Goal: Task Accomplishment & Management: Complete application form

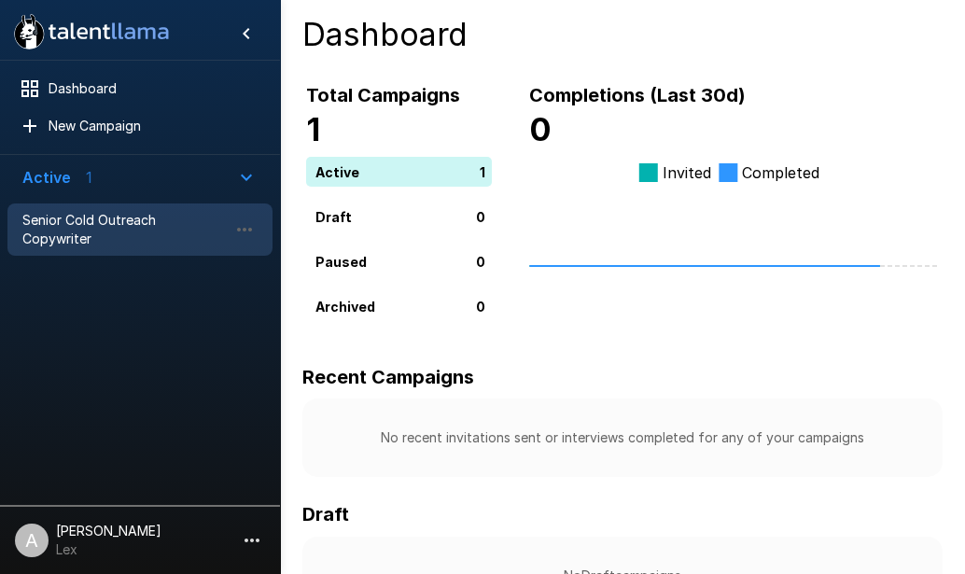
click at [134, 218] on span "Senior Cold Outreach Copywriter" at bounding box center [124, 229] width 205 height 37
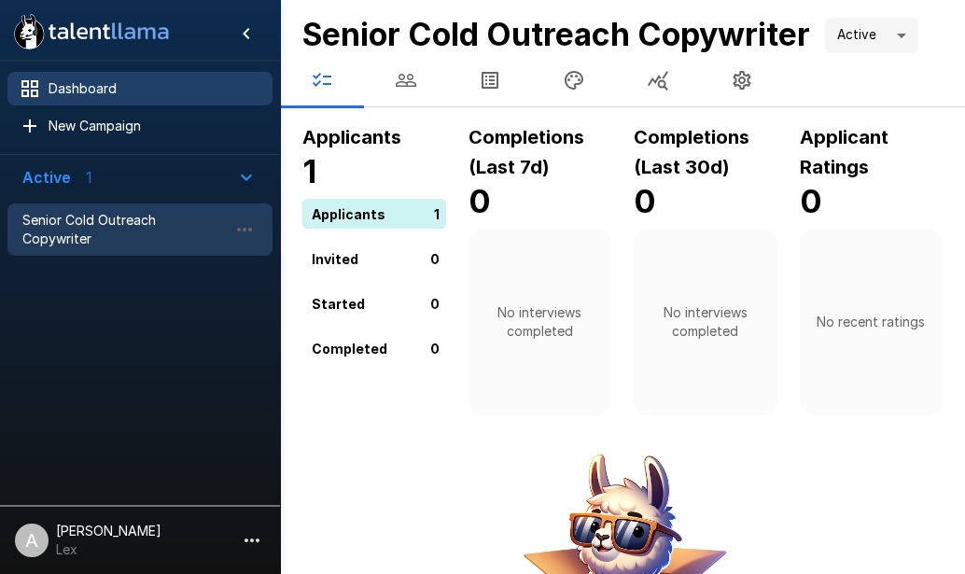
click at [156, 80] on span "Dashboard" at bounding box center [153, 88] width 209 height 19
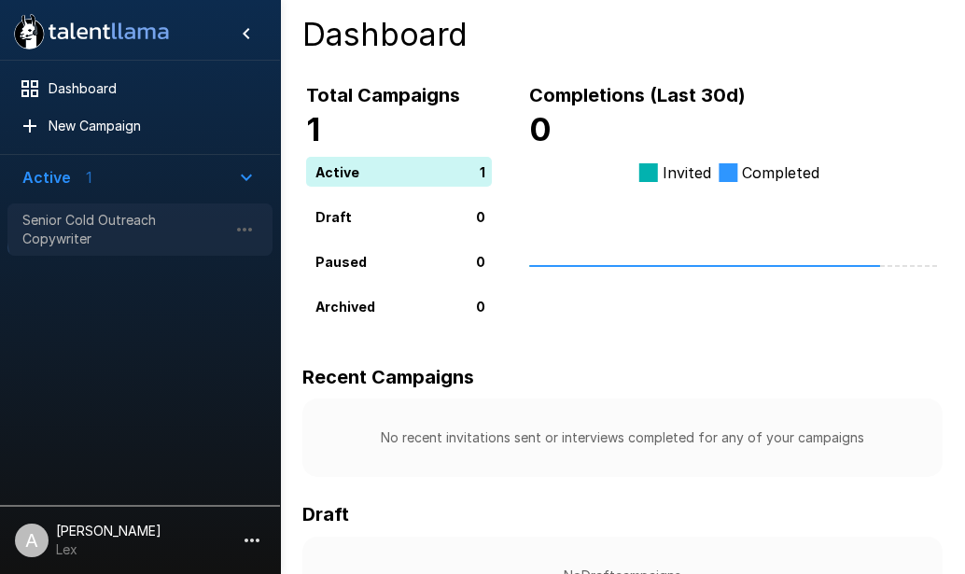
click at [148, 218] on span "Senior Cold Outreach Copywriter" at bounding box center [124, 229] width 205 height 37
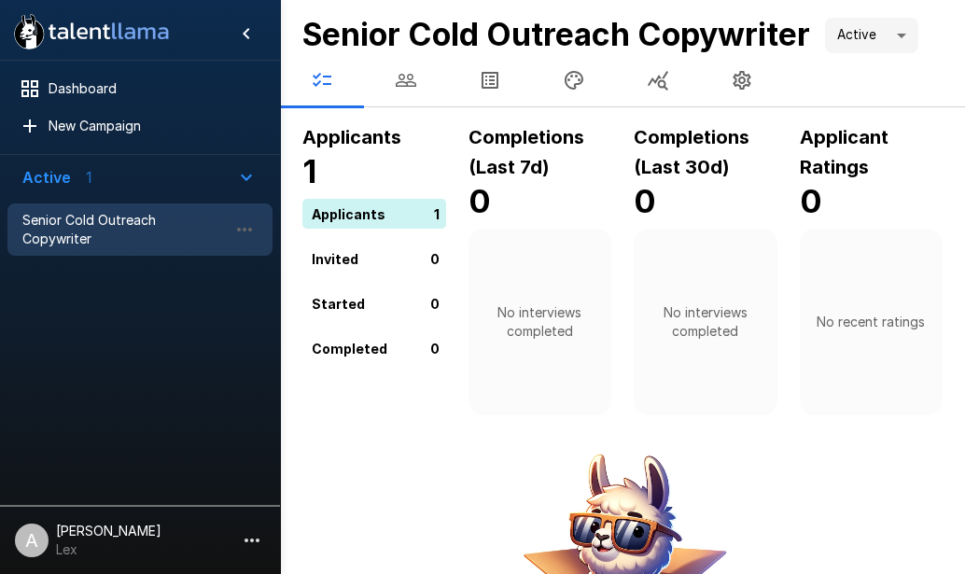
click at [381, 255] on div "0" at bounding box center [377, 259] width 151 height 30
click at [334, 256] on div "0" at bounding box center [377, 259] width 151 height 30
click at [430, 218] on div "1" at bounding box center [377, 214] width 151 height 30
click at [441, 209] on div "1" at bounding box center [377, 214] width 151 height 30
click at [410, 71] on icon "button" at bounding box center [406, 80] width 22 height 22
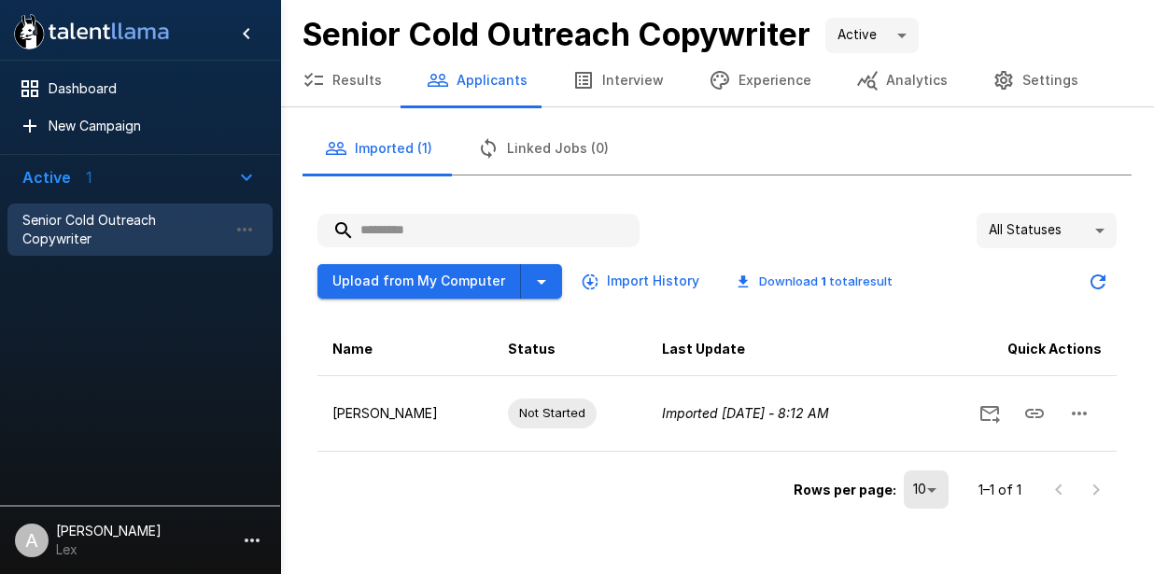
click at [761, 98] on button "Experience" at bounding box center [759, 80] width 147 height 52
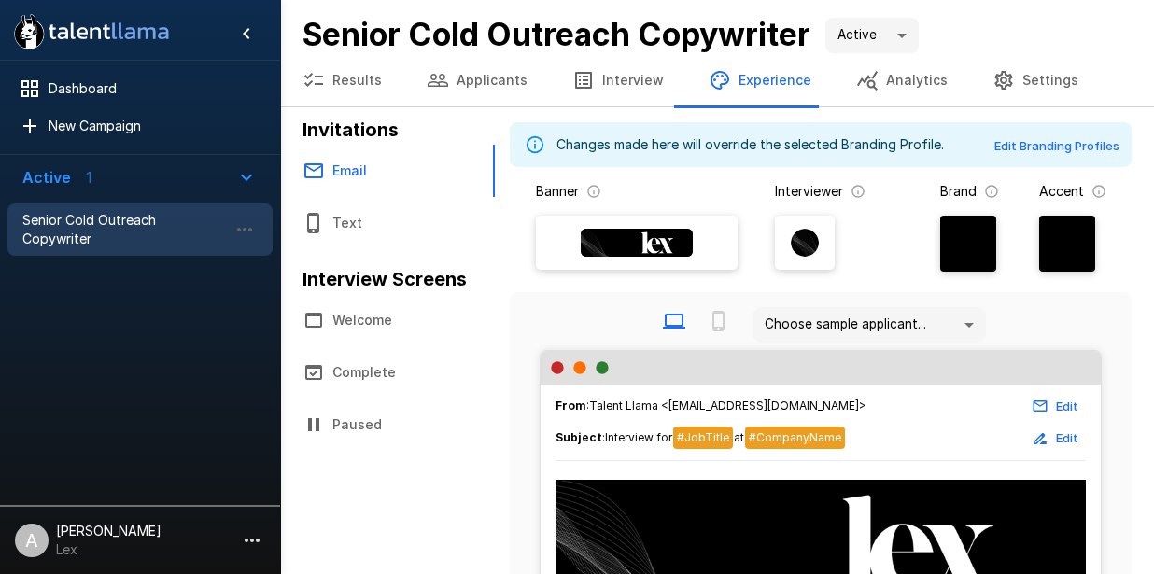
click at [380, 326] on button "Welcome" at bounding box center [387, 320] width 215 height 52
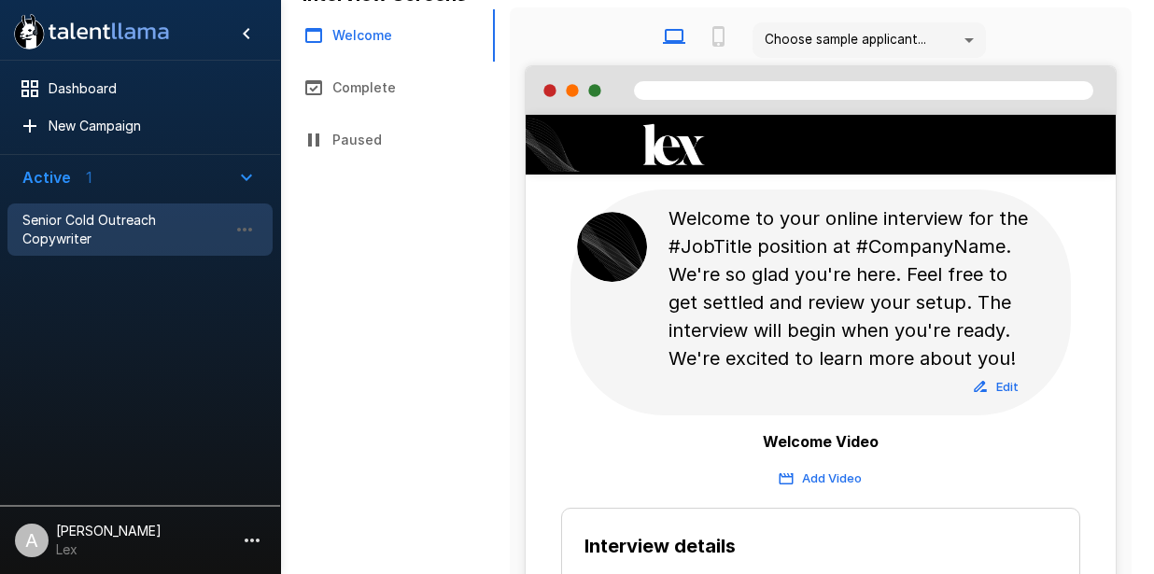
scroll to position [272, 0]
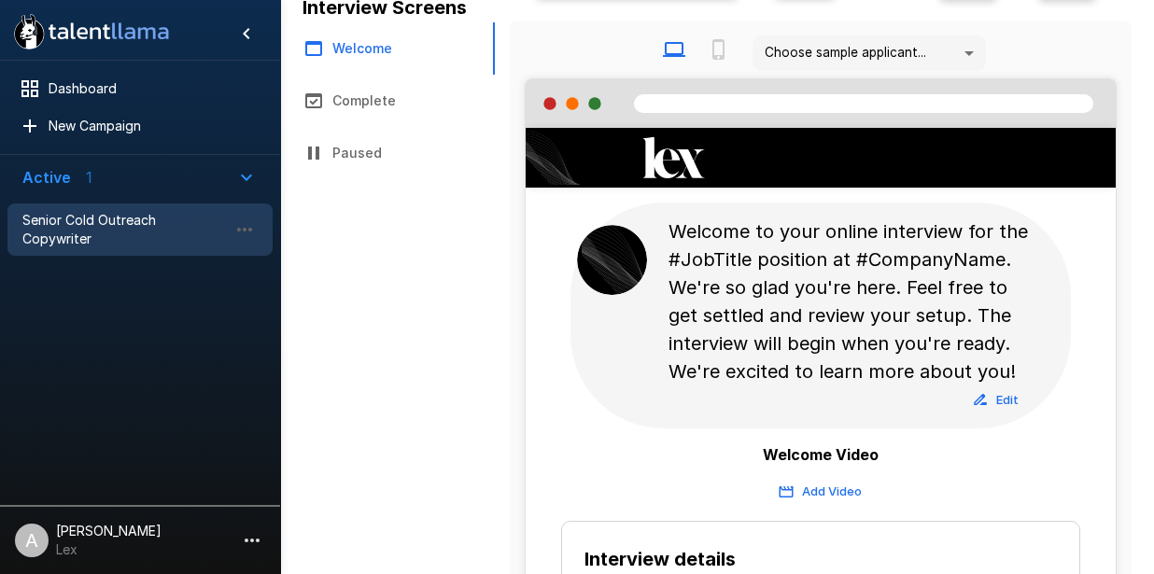
click at [377, 107] on button "Complete" at bounding box center [387, 101] width 215 height 52
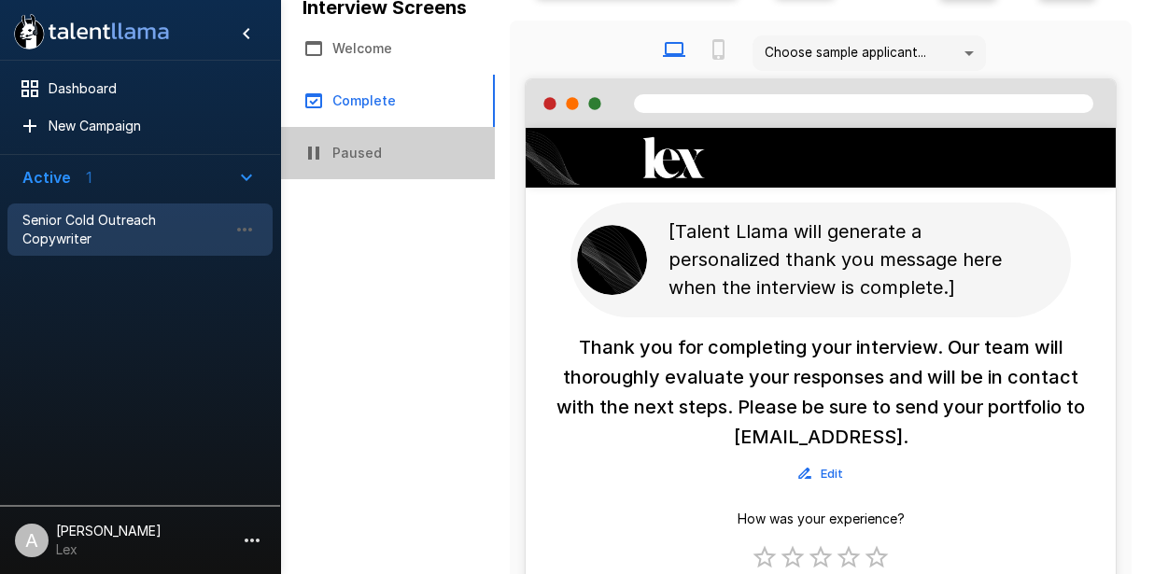
click at [371, 153] on button "Paused" at bounding box center [387, 153] width 215 height 52
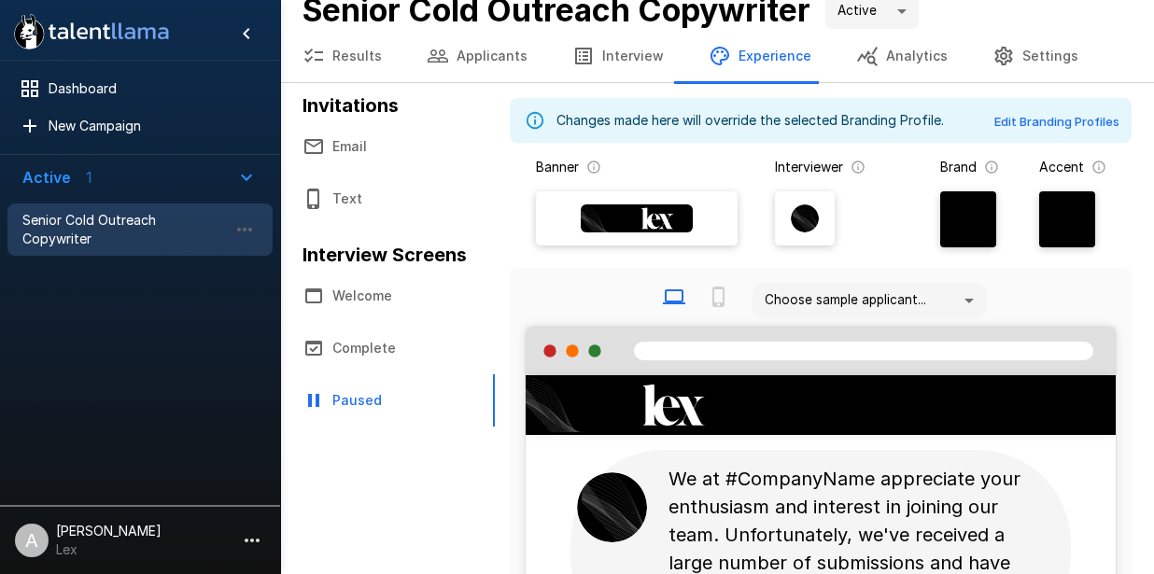
scroll to position [19, 0]
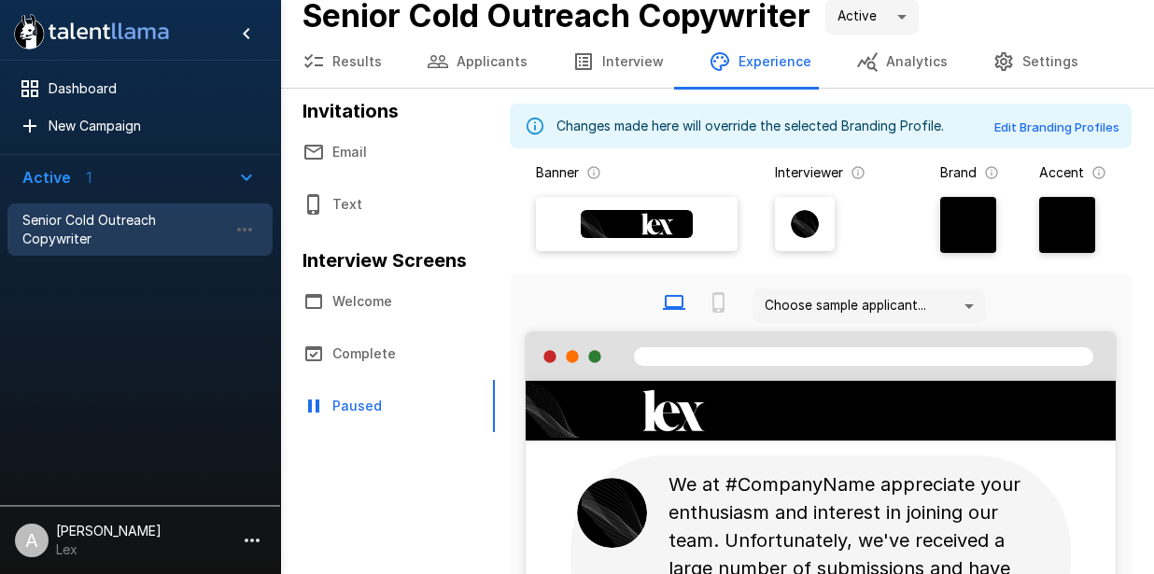
click at [408, 344] on button "Complete" at bounding box center [387, 354] width 215 height 52
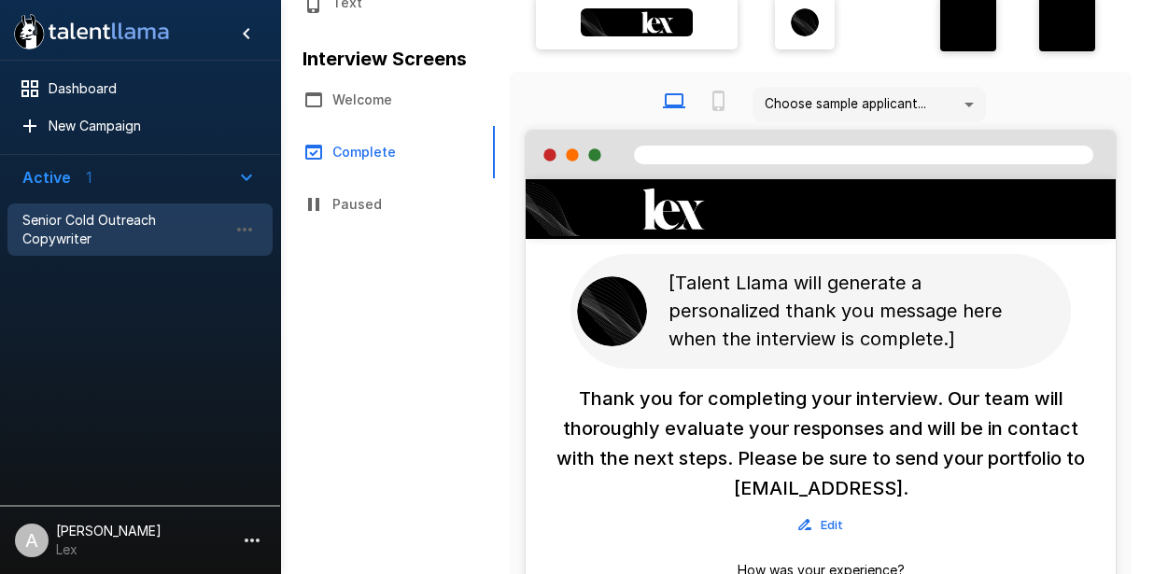
scroll to position [222, 0]
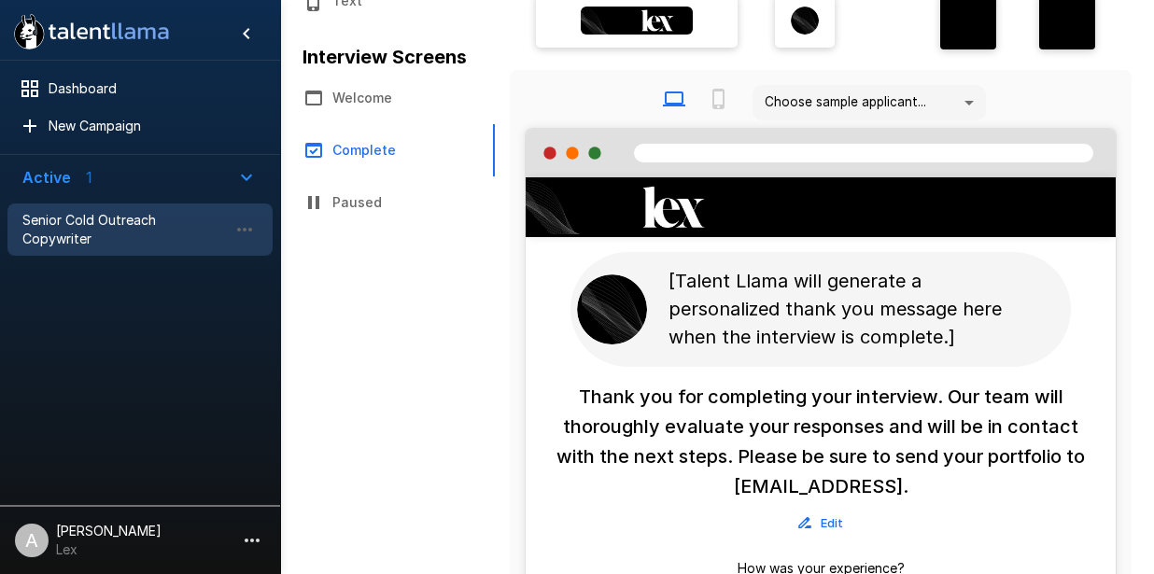
click at [767, 327] on p "[Talent Llama will generate a personalized thank you message here when the inte…" at bounding box center [850, 309] width 365 height 84
drag, startPoint x: 974, startPoint y: 338, endPoint x: 853, endPoint y: 332, distance: 120.6
click at [853, 332] on p "[Talent Llama will generate a personalized thank you message here when the inte…" at bounding box center [850, 309] width 365 height 84
click at [920, 471] on h6 "Thank you for completing your interview. Our team will thoroughly evaluate your…" at bounding box center [820, 441] width 545 height 119
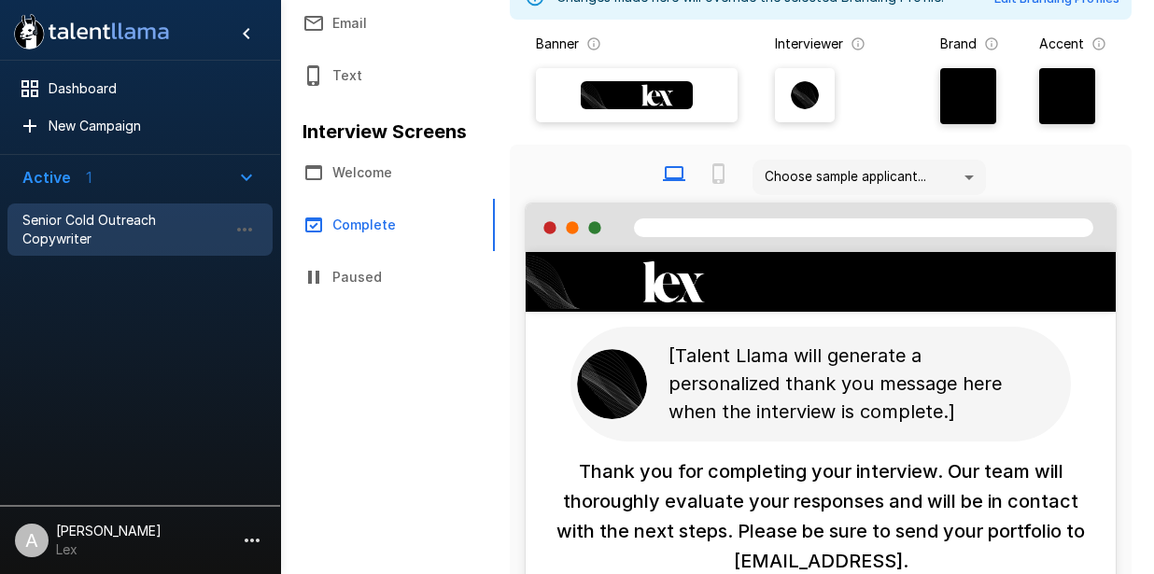
scroll to position [202, 0]
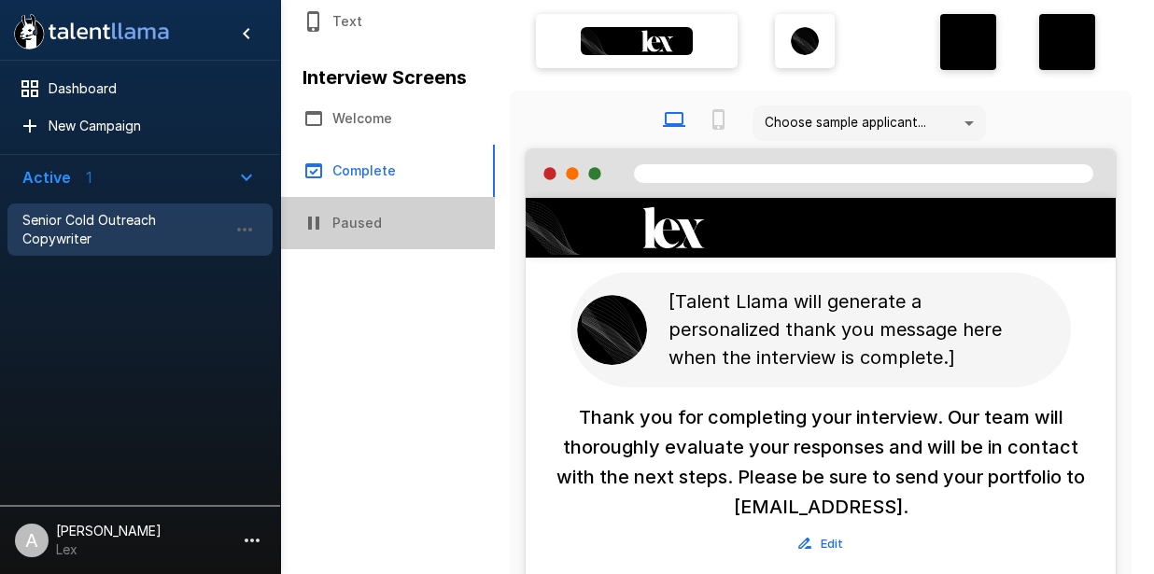
click at [359, 221] on button "Paused" at bounding box center [387, 223] width 215 height 52
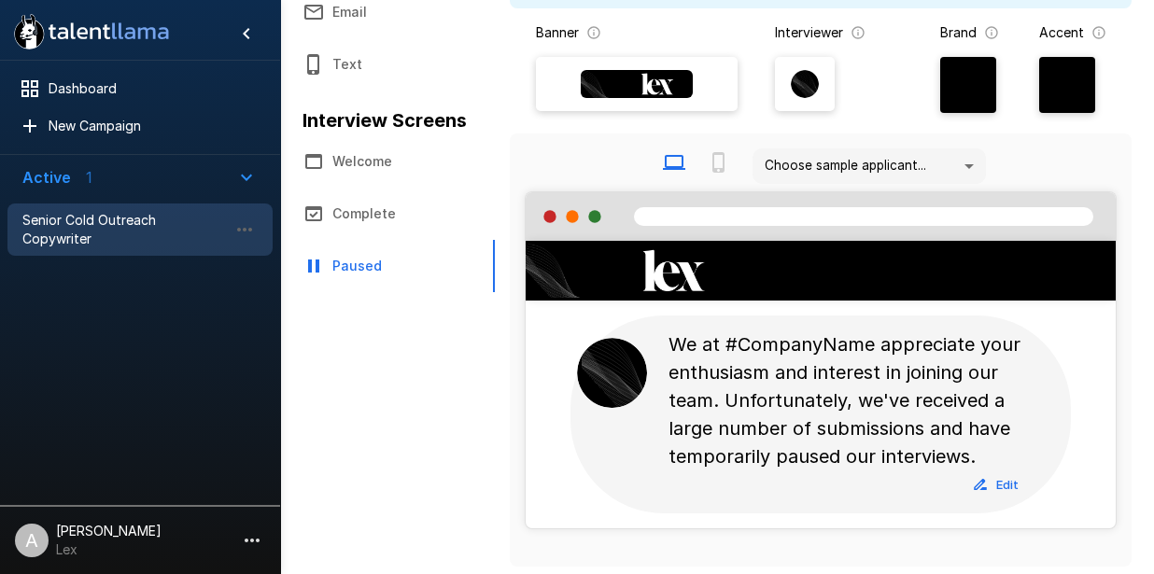
click at [362, 218] on button "Complete" at bounding box center [387, 214] width 215 height 52
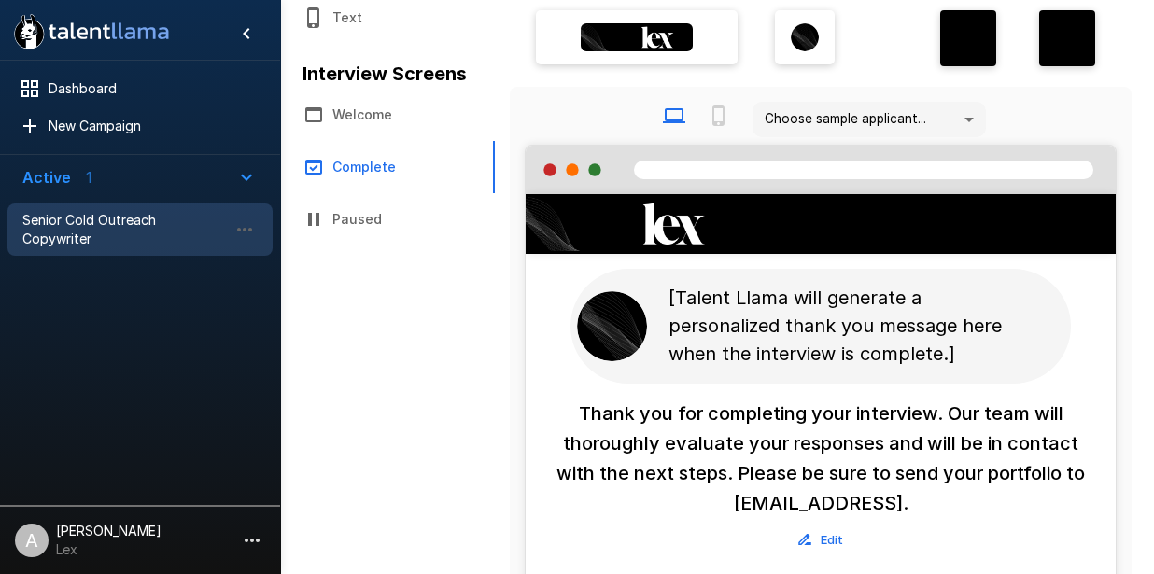
scroll to position [198, 0]
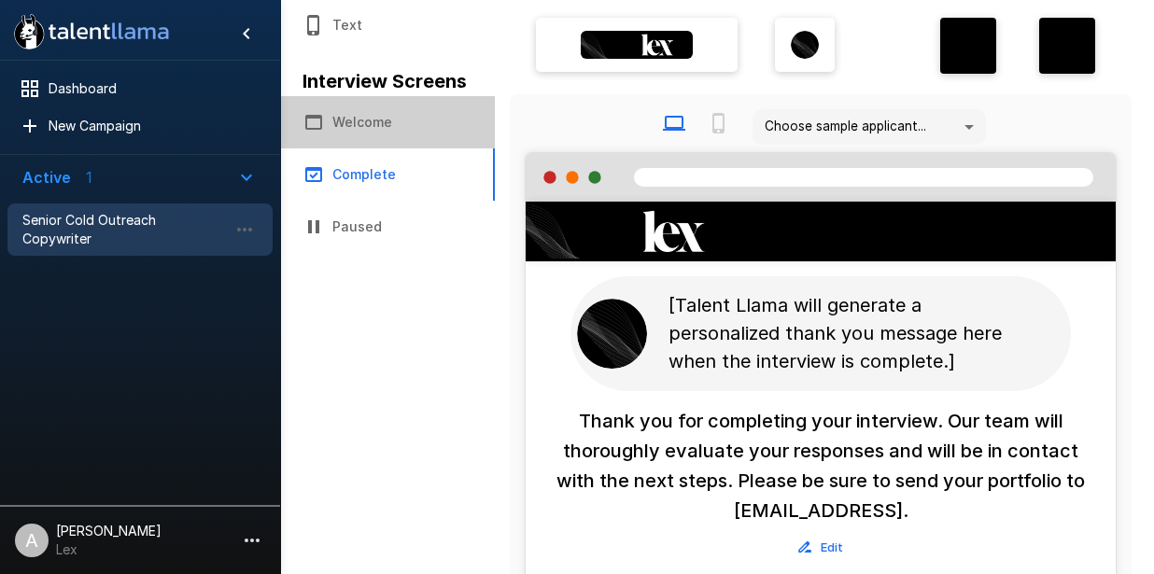
click at [383, 128] on button "Welcome" at bounding box center [387, 122] width 215 height 52
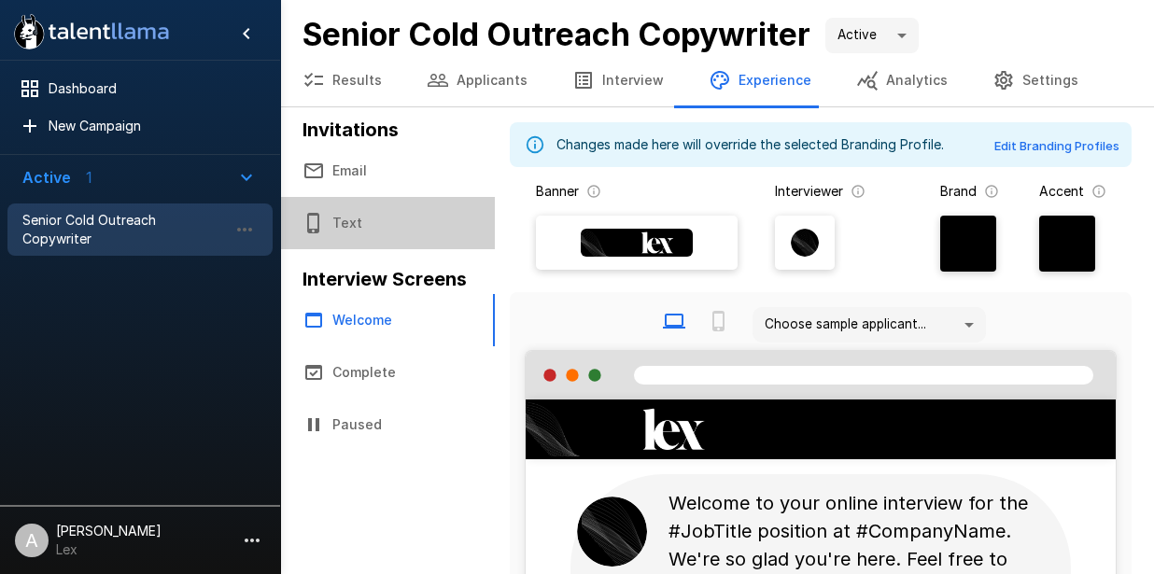
click at [382, 231] on button "Text" at bounding box center [387, 223] width 215 height 52
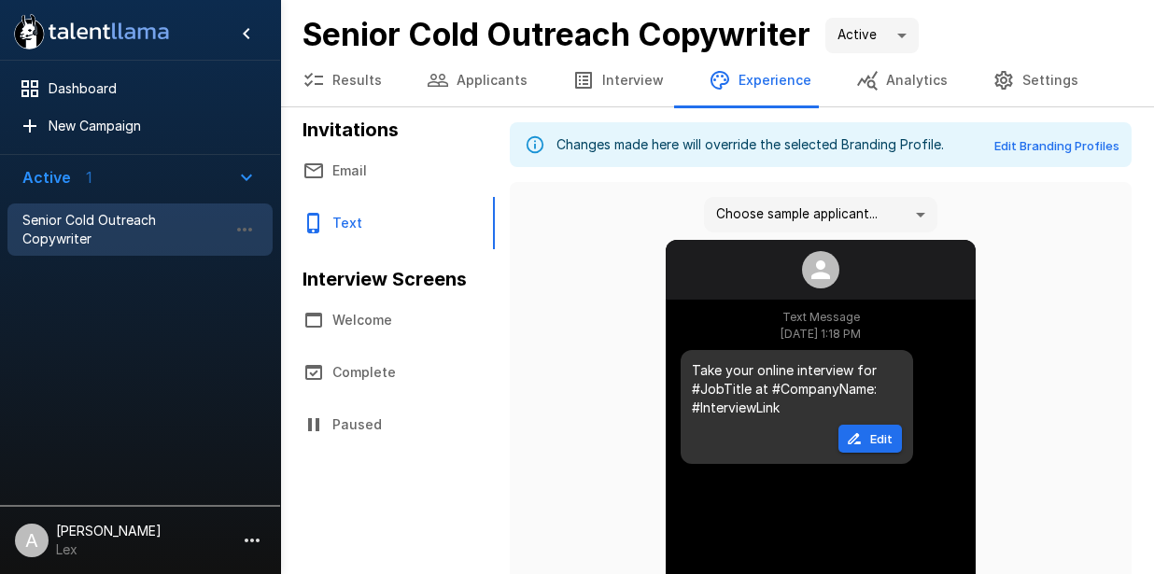
click at [337, 184] on button "Email" at bounding box center [387, 171] width 215 height 52
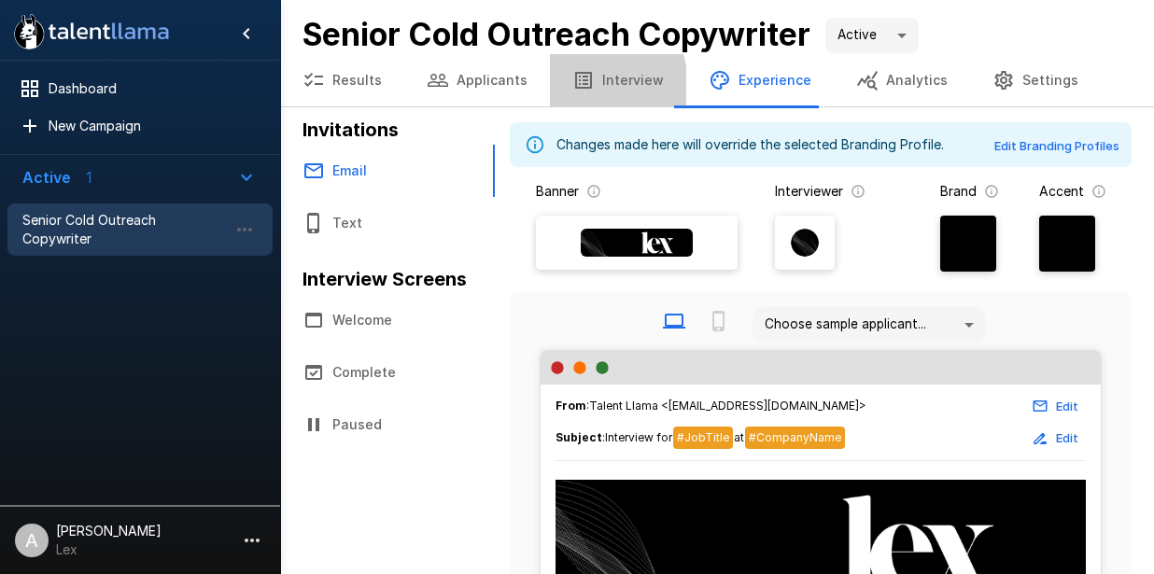
click at [578, 85] on icon "button" at bounding box center [583, 80] width 22 height 22
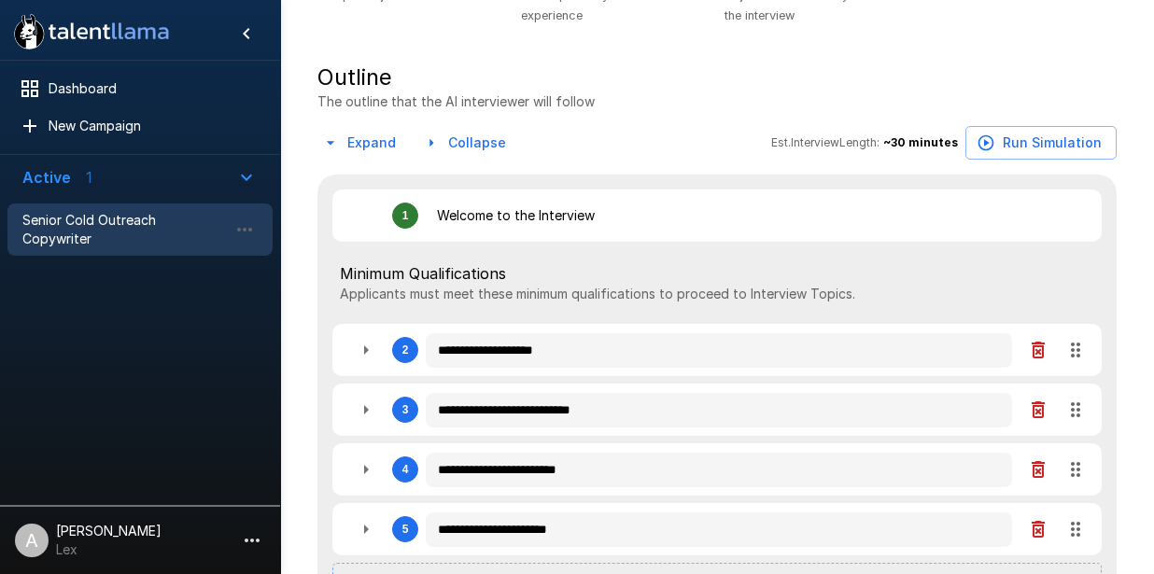
type textarea "*"
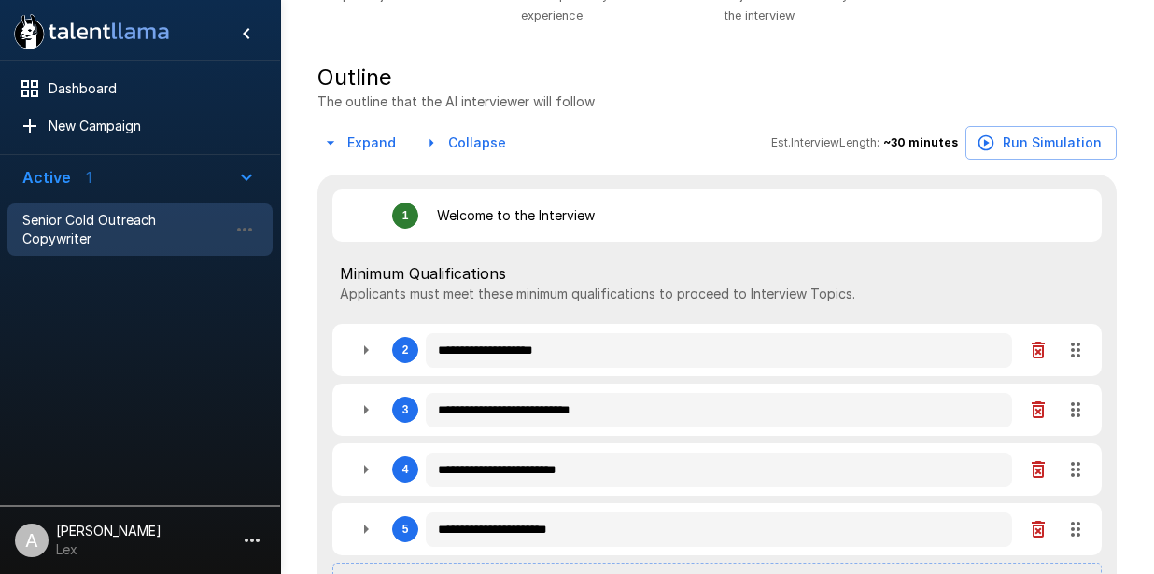
type textarea "*"
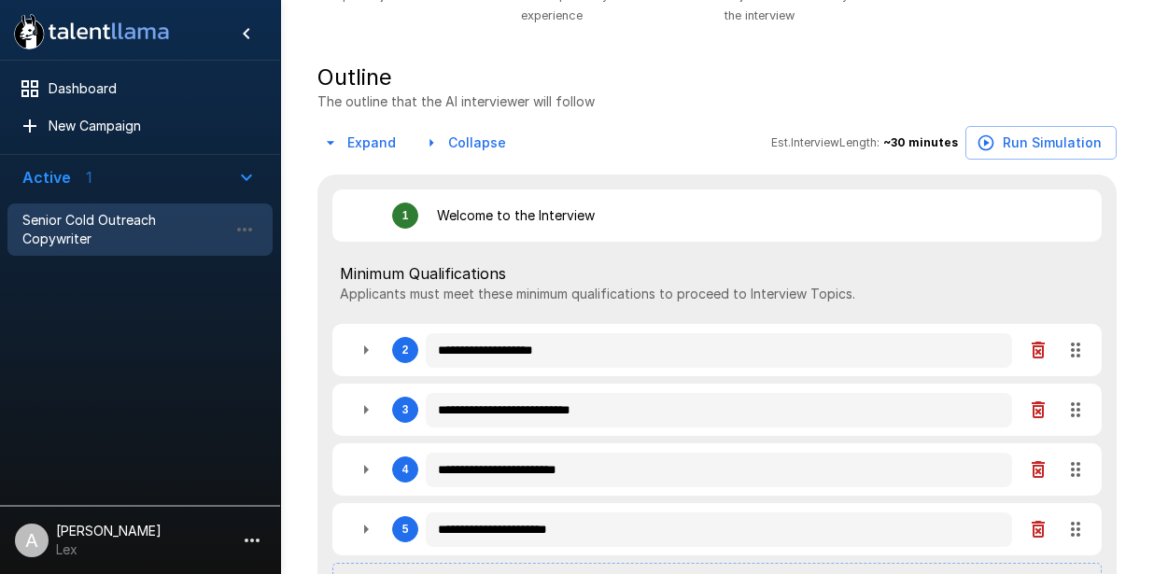
type textarea "*"
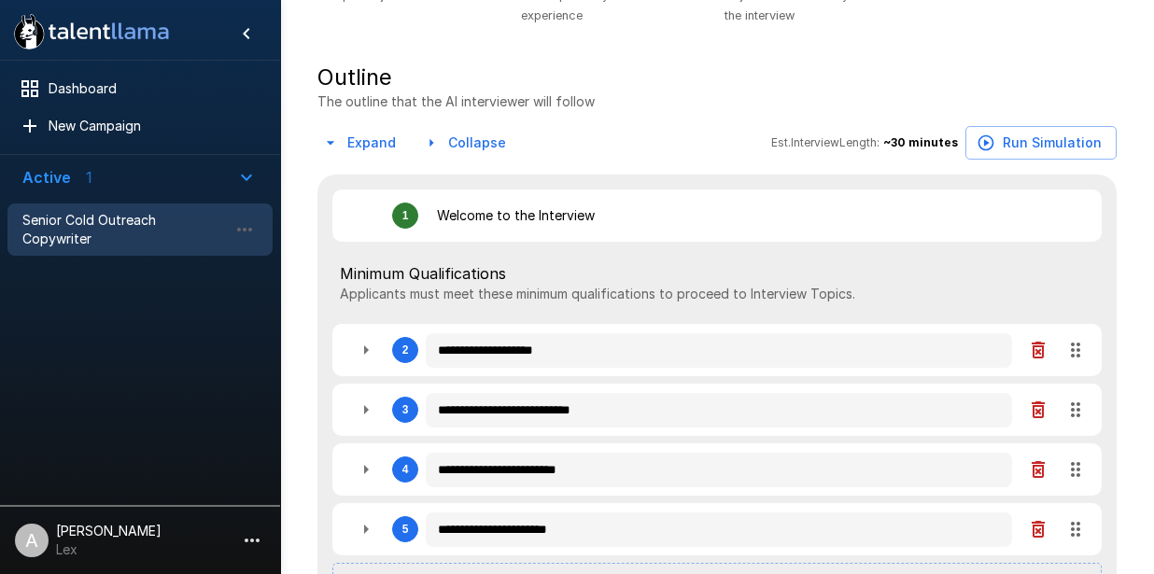
type textarea "*"
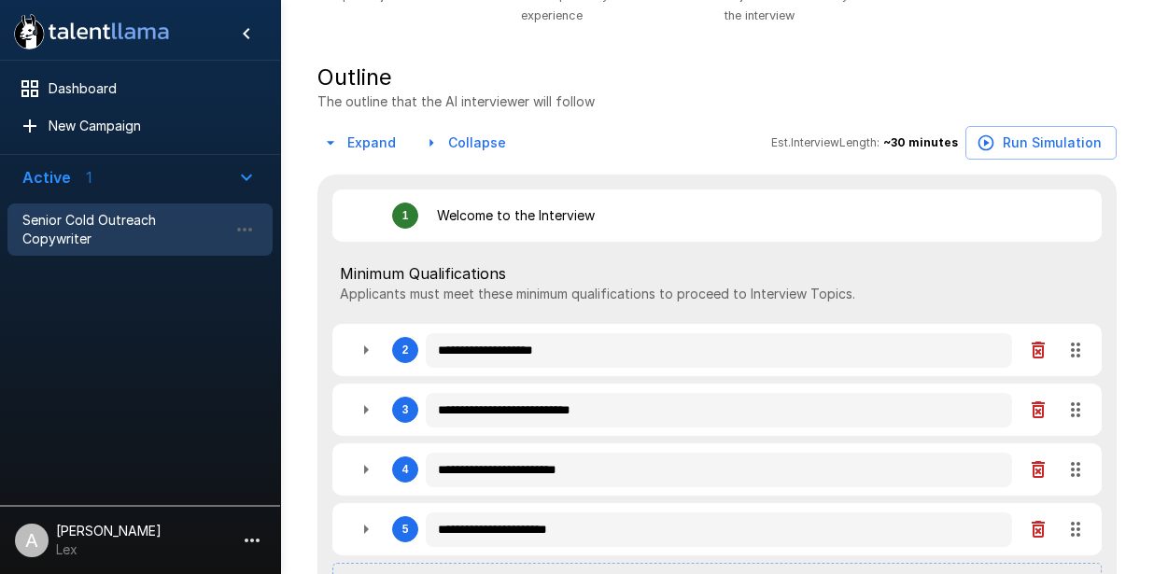
type textarea "*"
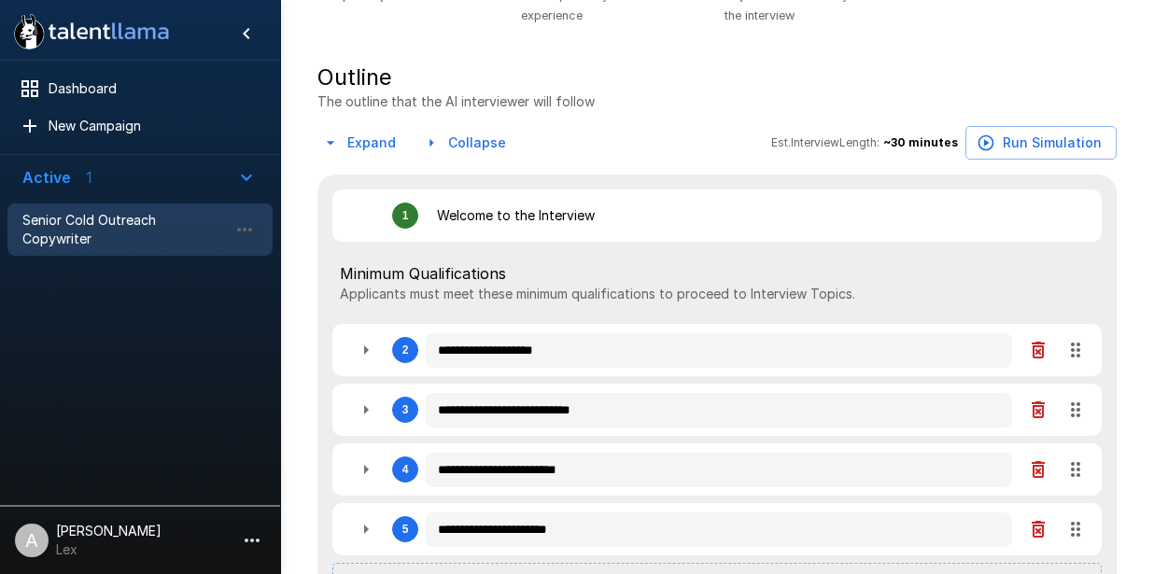
type textarea "*"
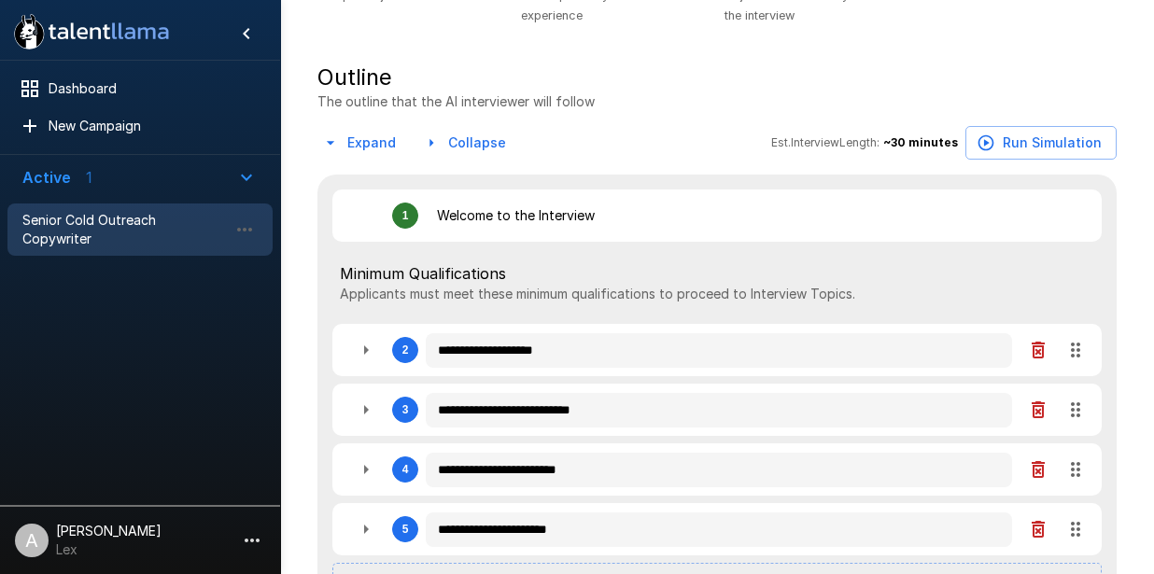
type textarea "*"
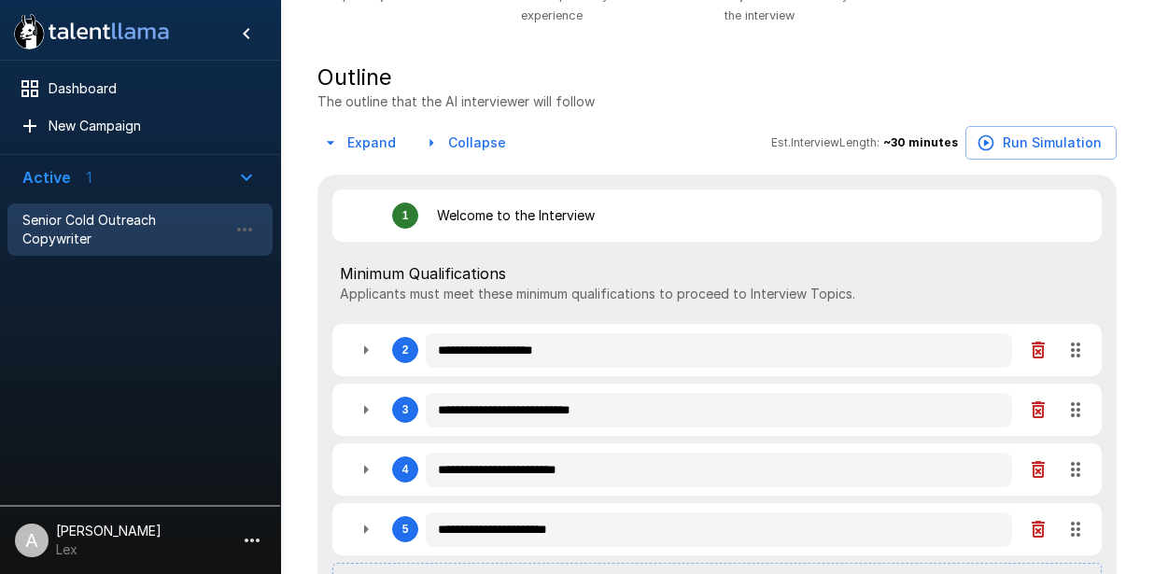
type textarea "*"
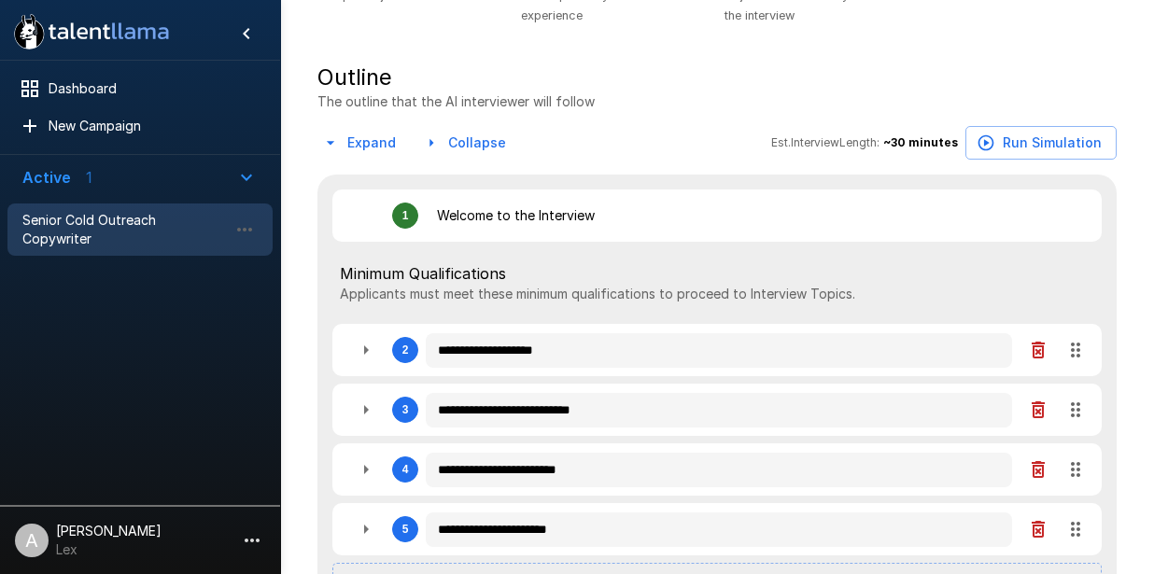
type textarea "*"
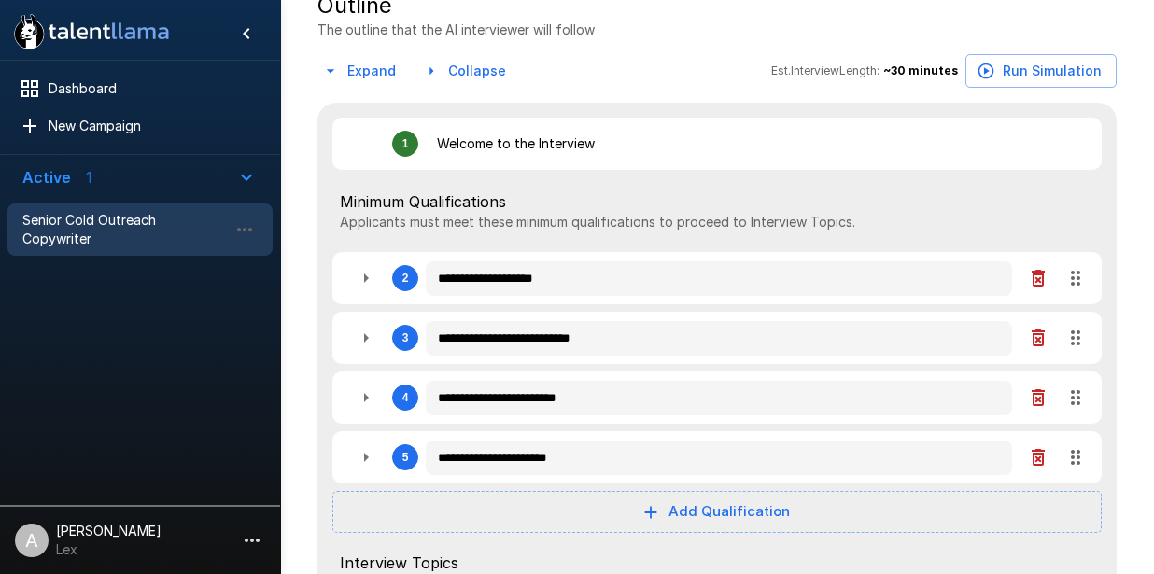
click at [367, 287] on icon "button" at bounding box center [366, 278] width 22 height 22
type textarea "*"
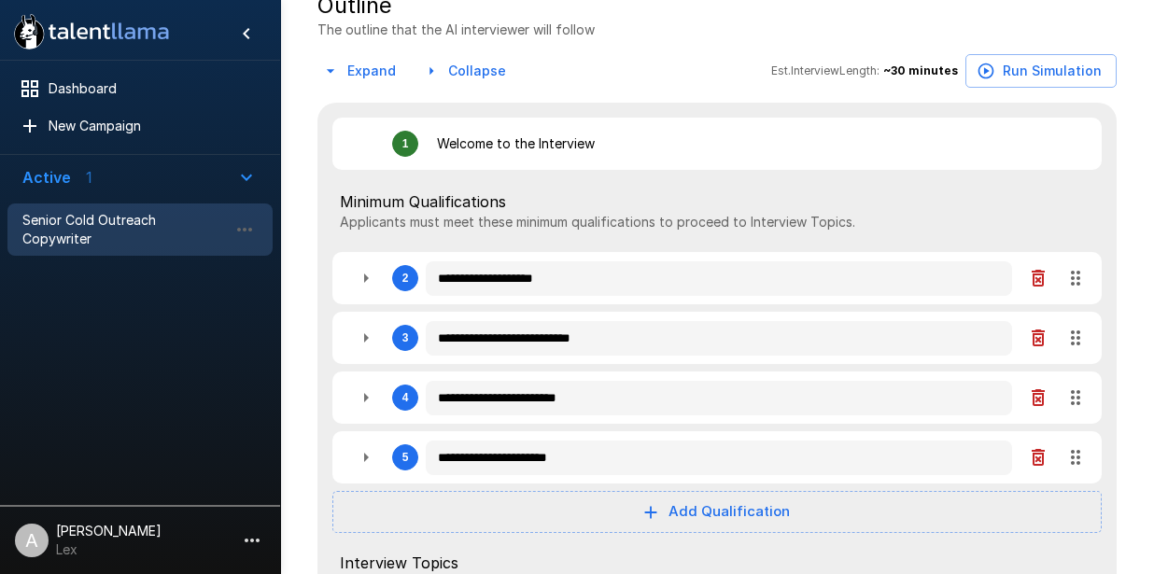
type textarea "*"
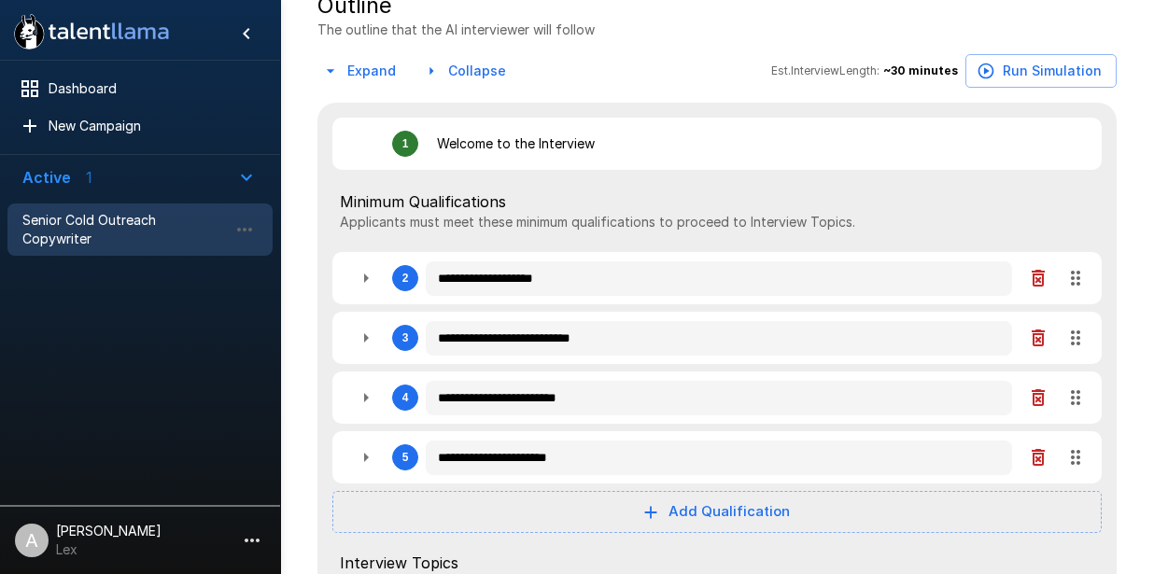
type textarea "*"
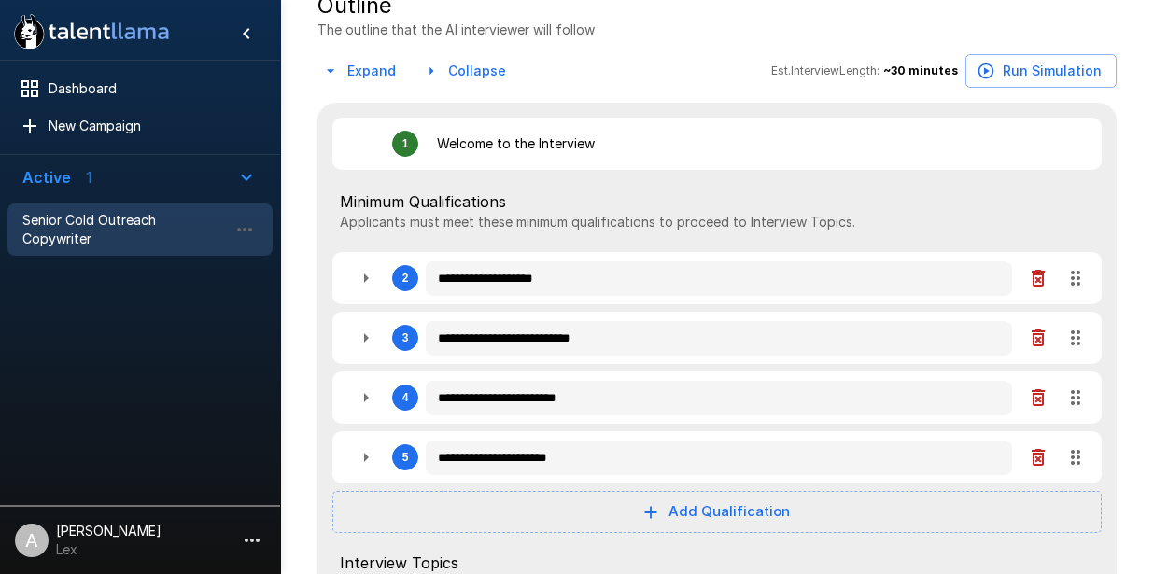
type textarea "*"
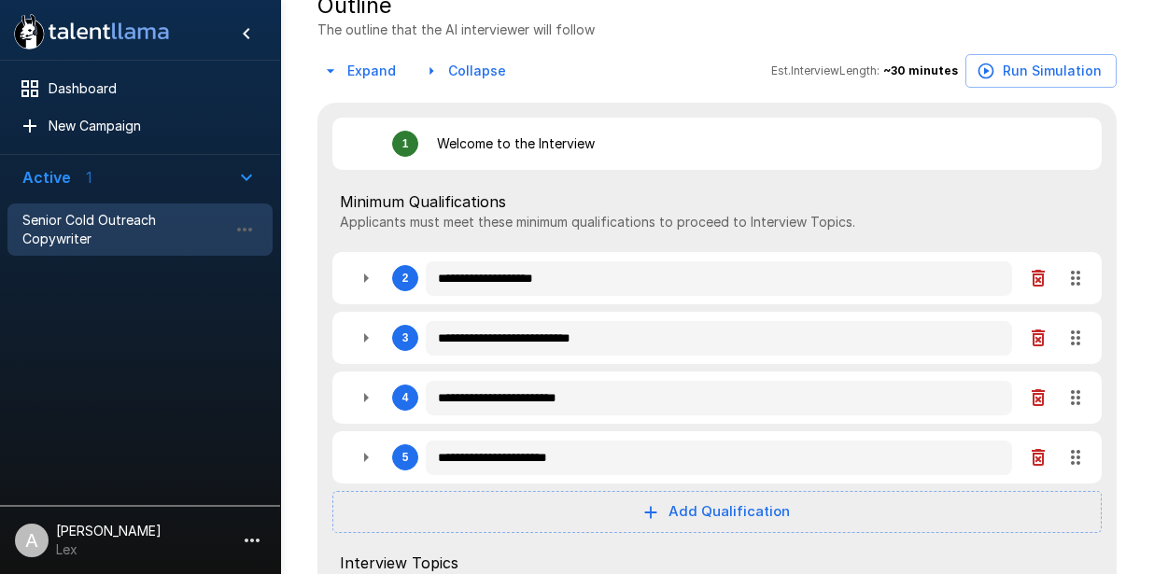
type textarea "*"
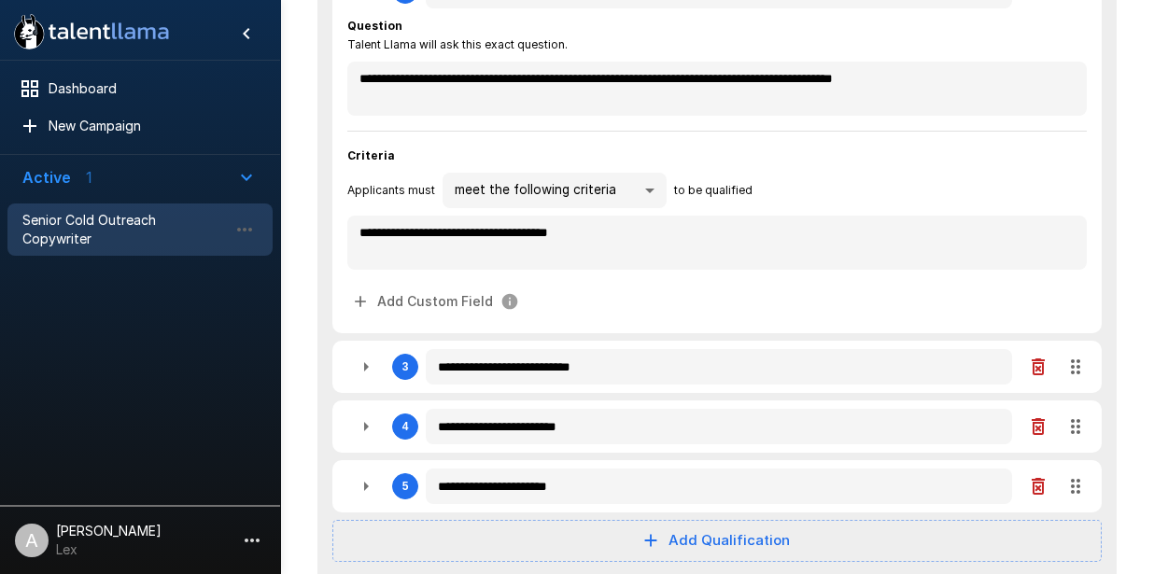
scroll to position [696, 0]
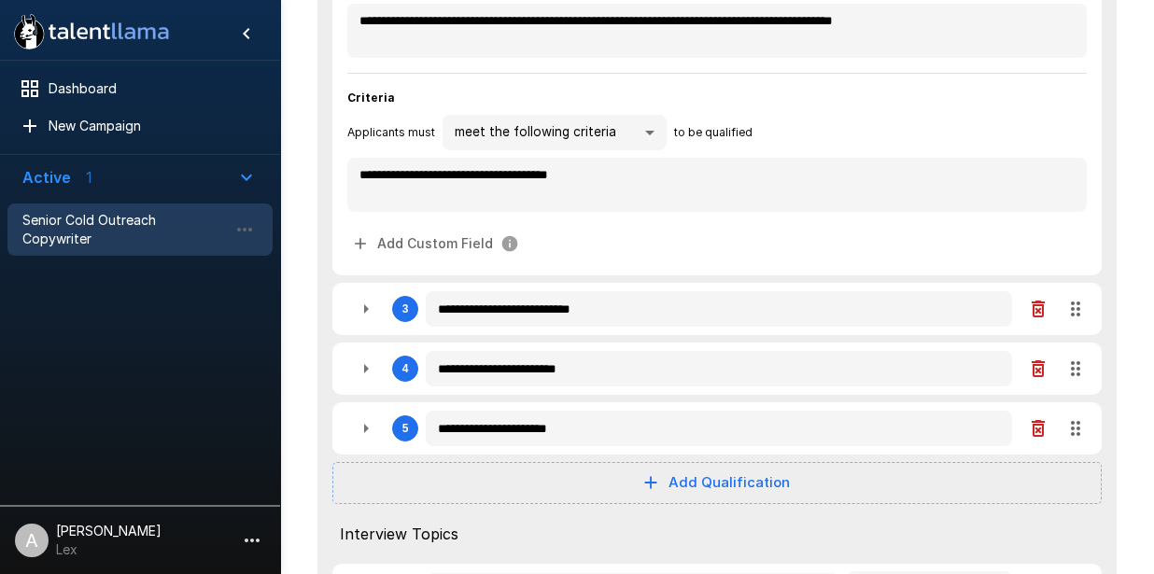
click at [360, 308] on icon "button" at bounding box center [366, 309] width 22 height 22
type textarea "*"
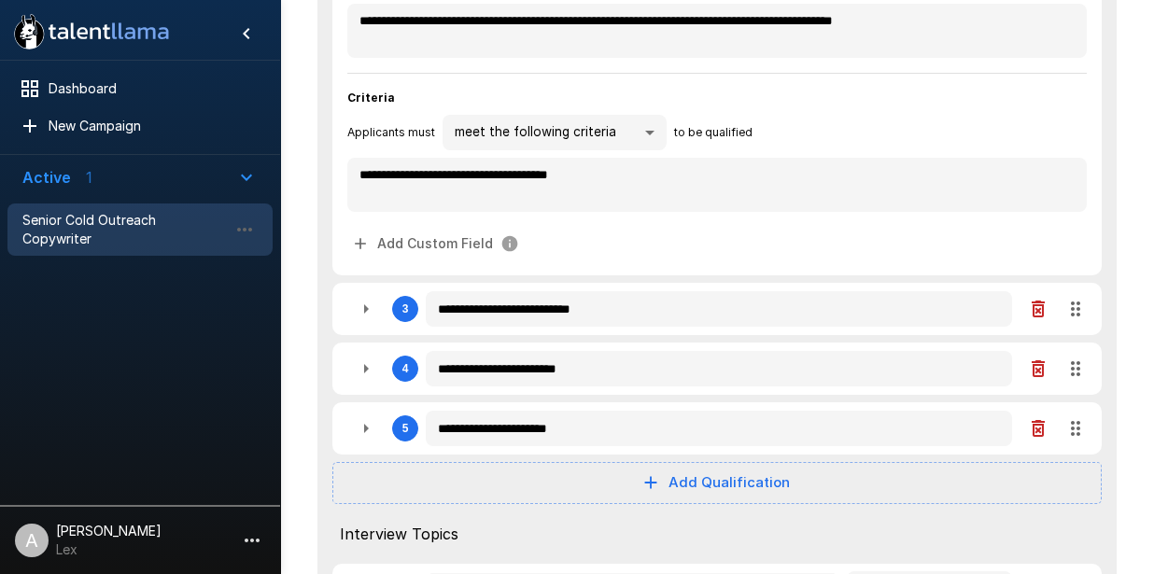
type textarea "*"
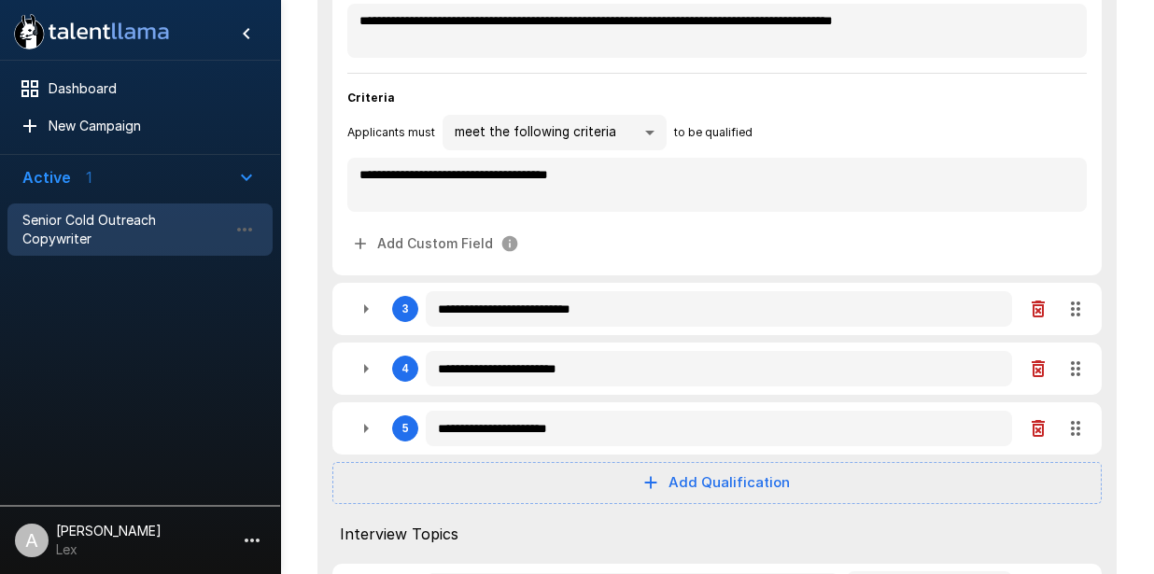
type textarea "*"
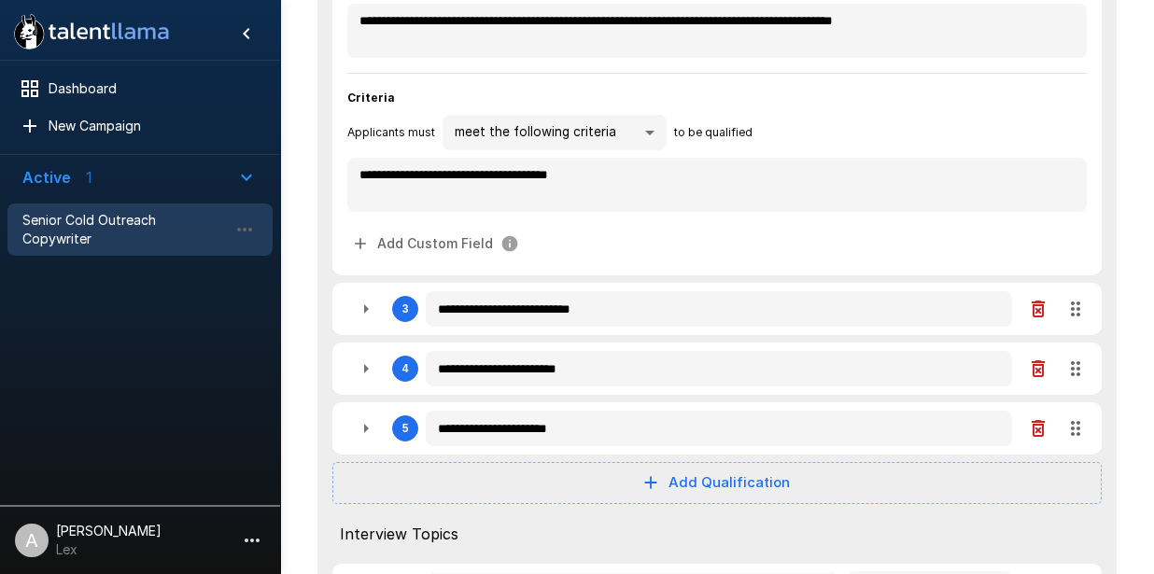
type textarea "*"
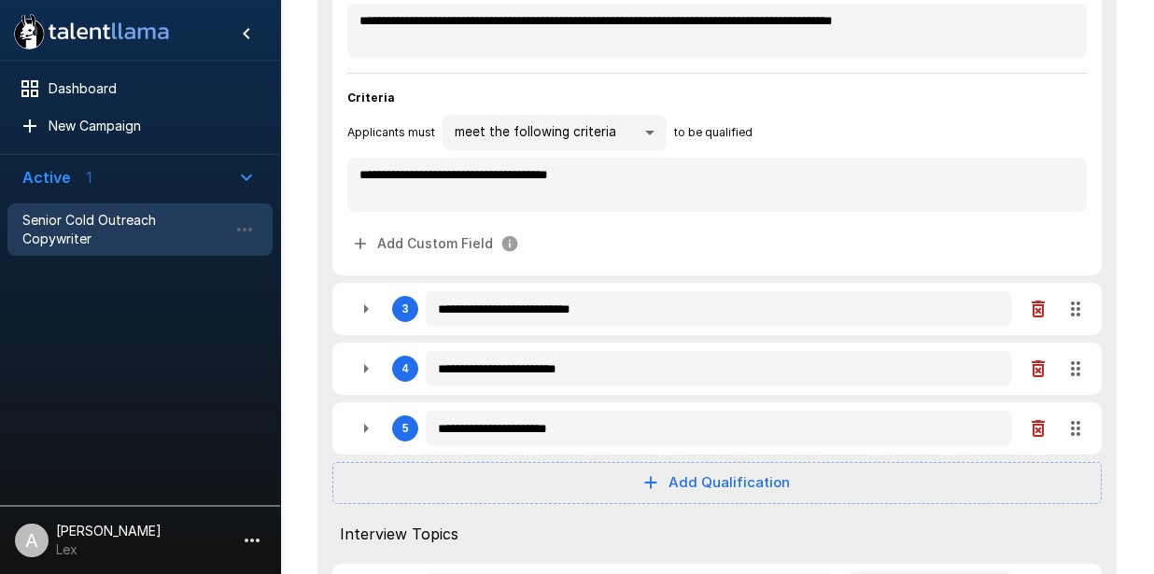
type textarea "*"
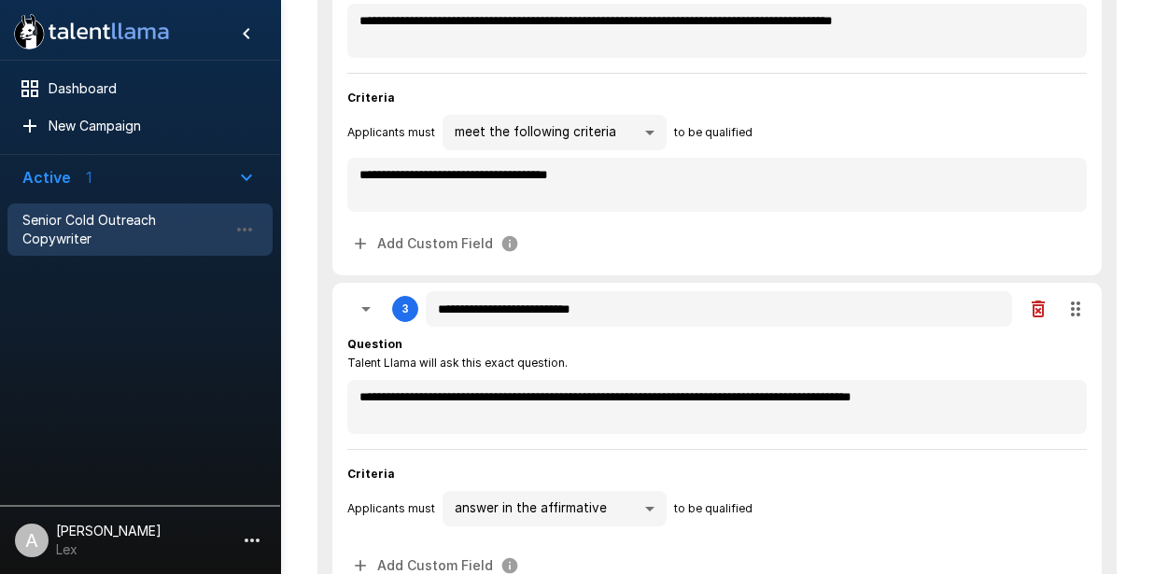
type textarea "*"
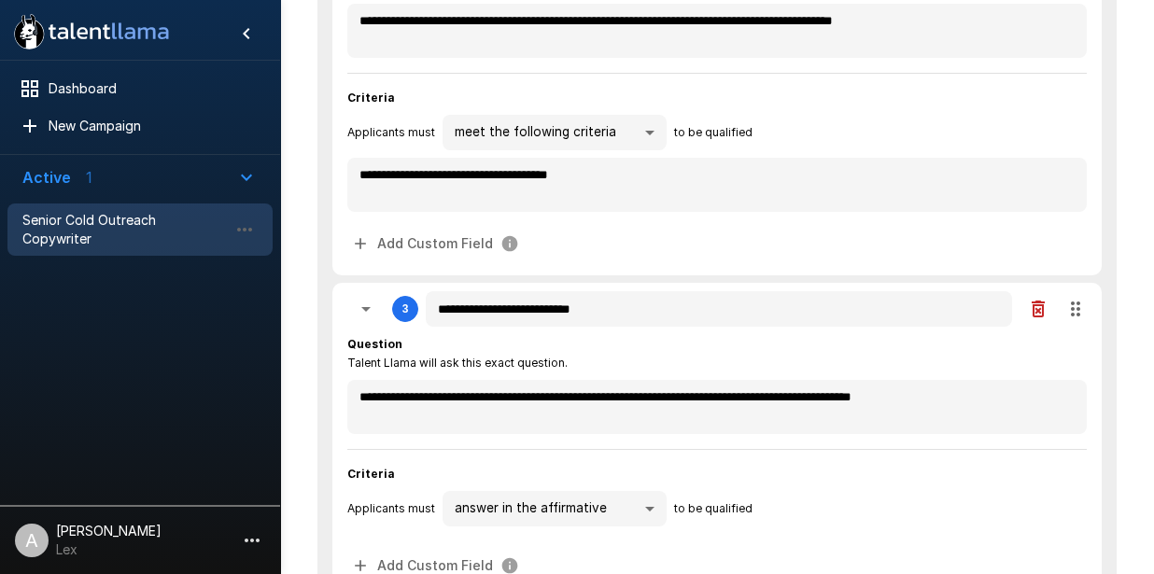
type textarea "*"
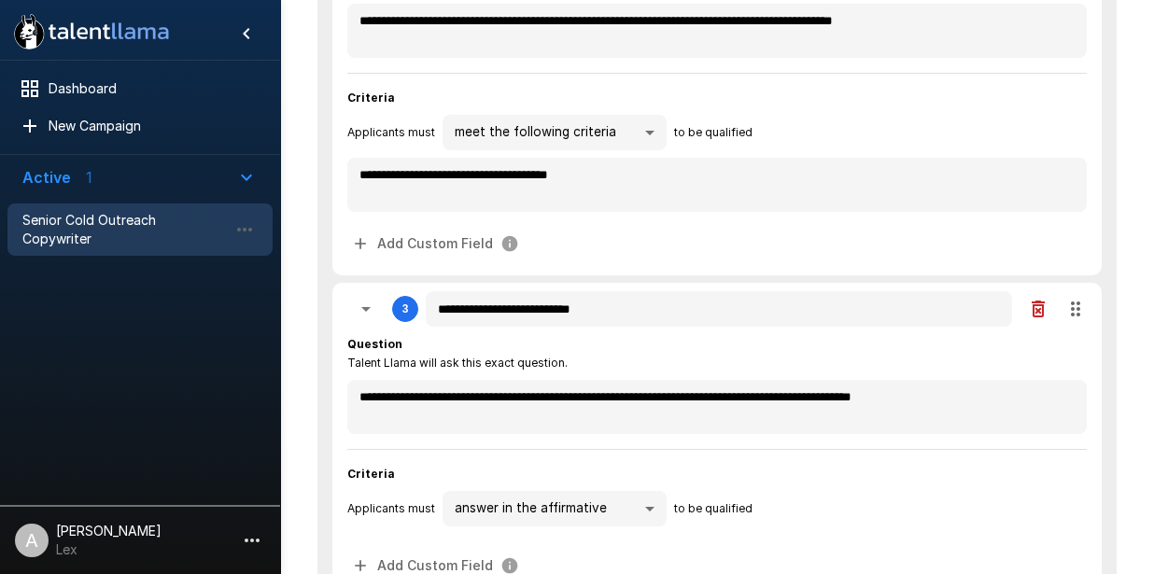
type textarea "*"
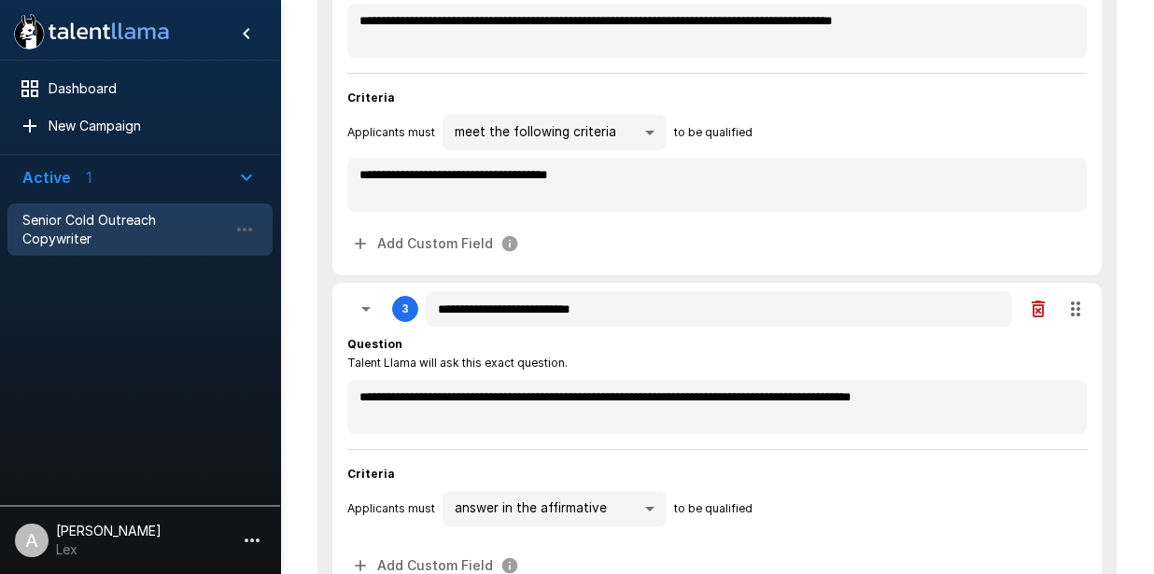
type textarea "*"
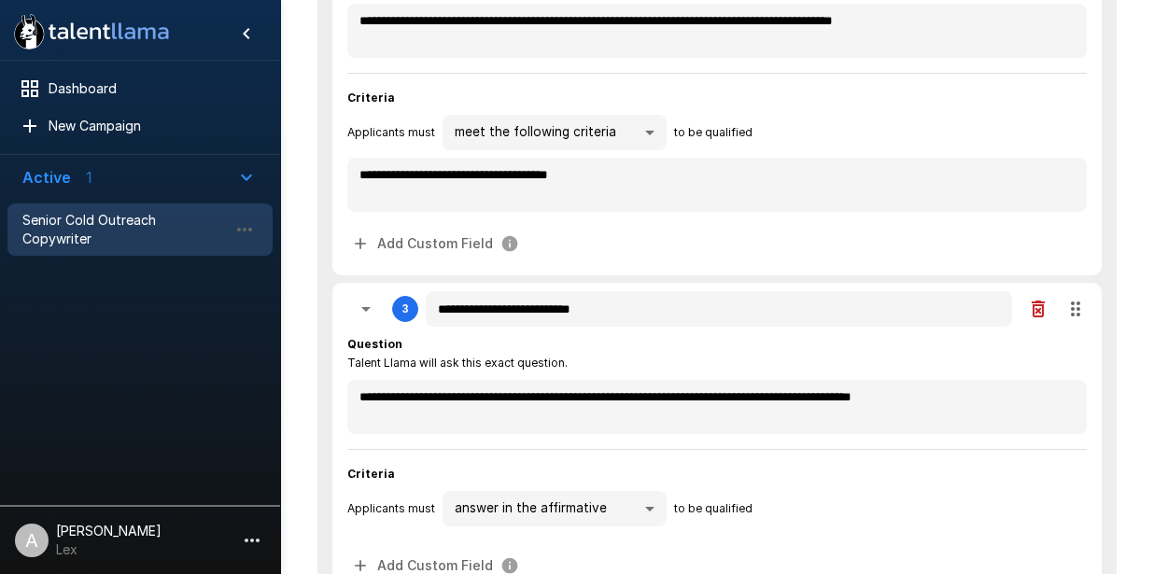
type textarea "*"
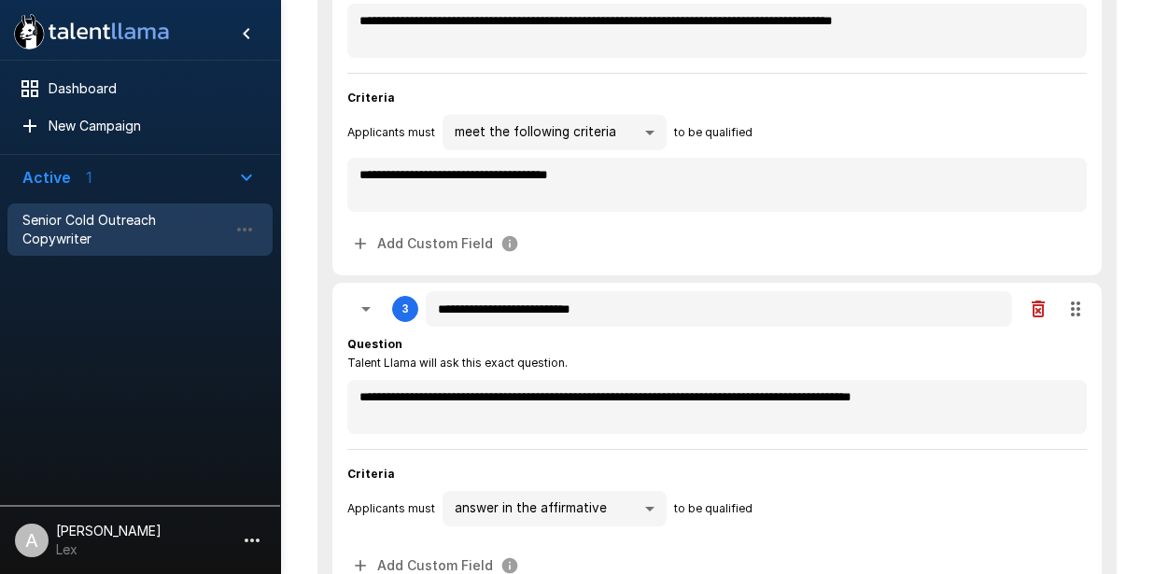
type textarea "*"
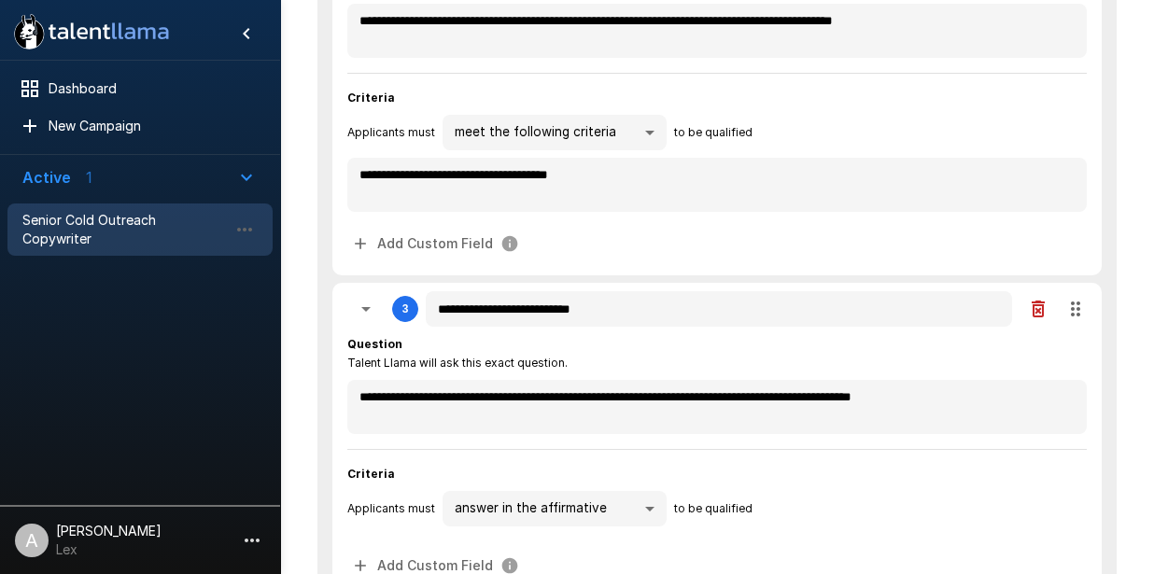
type textarea "*"
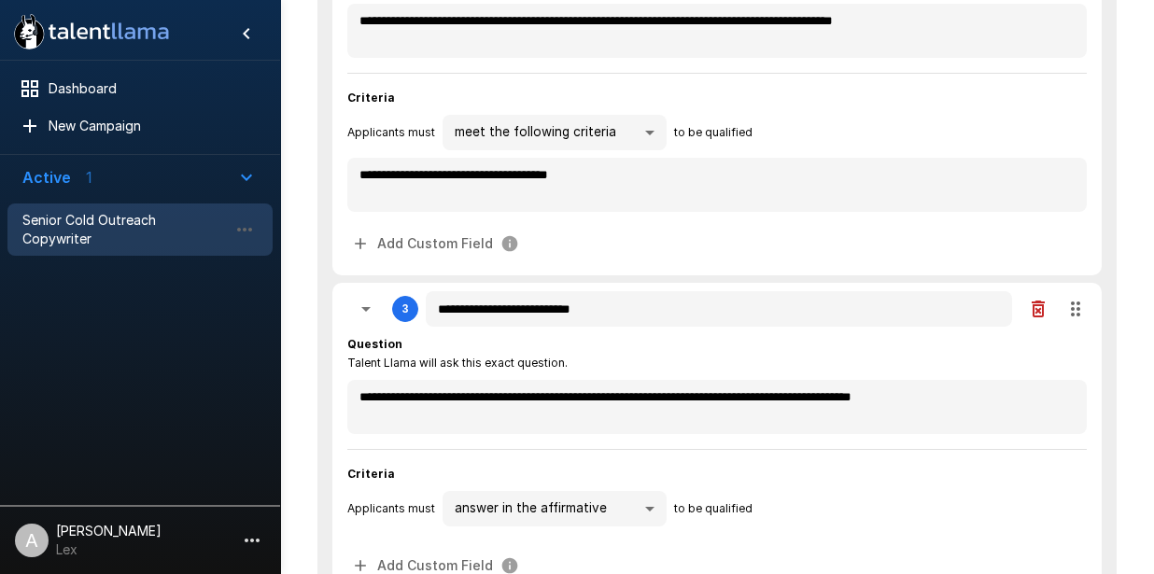
type textarea "*"
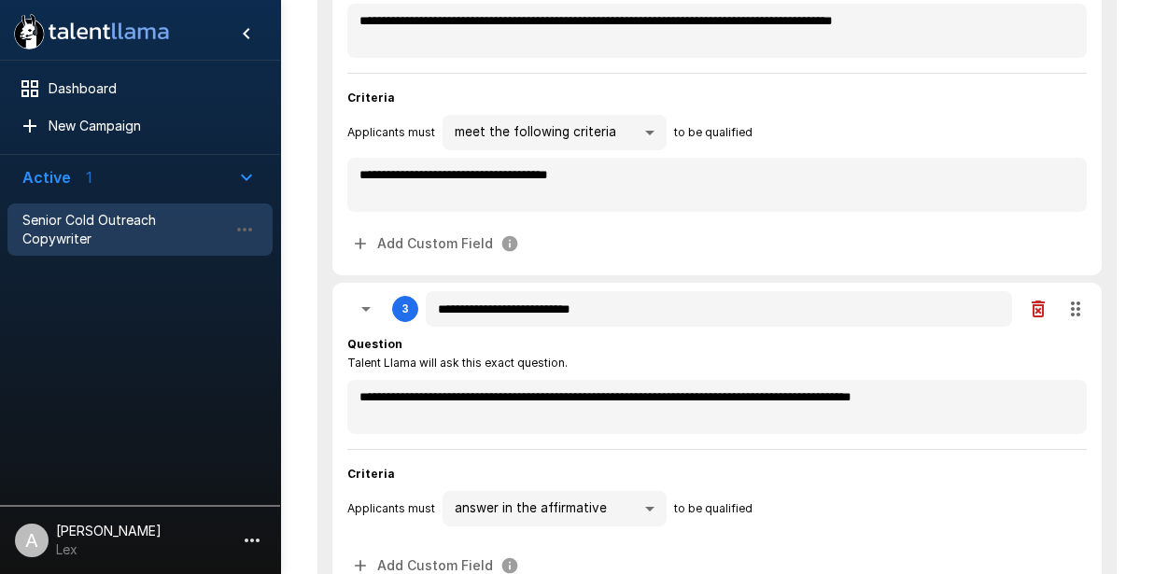
type textarea "*"
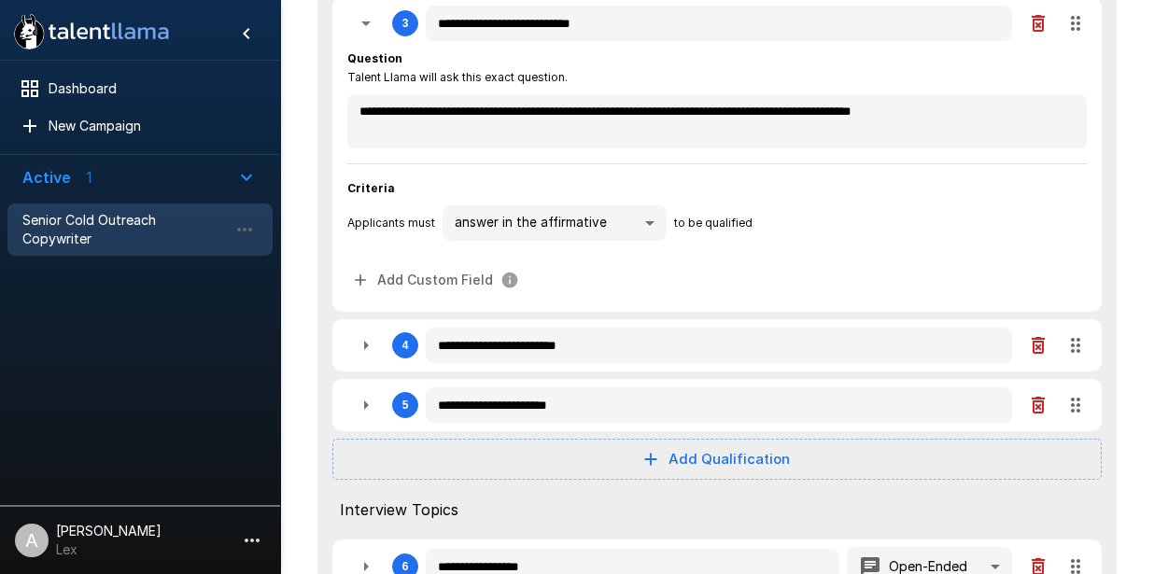
scroll to position [991, 0]
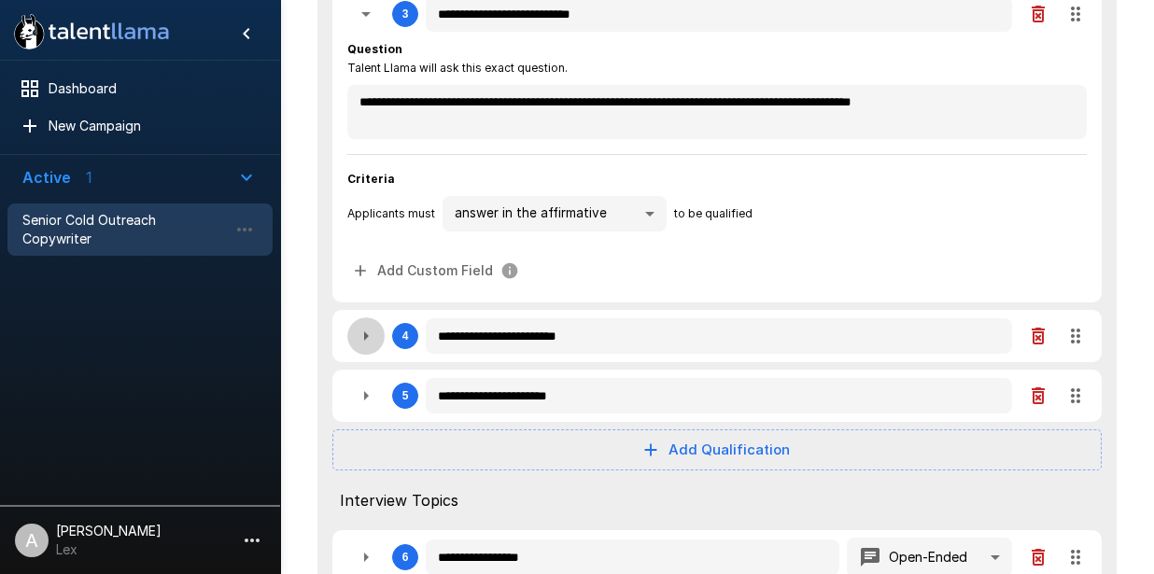
click at [363, 330] on icon "button" at bounding box center [366, 336] width 22 height 22
type textarea "*"
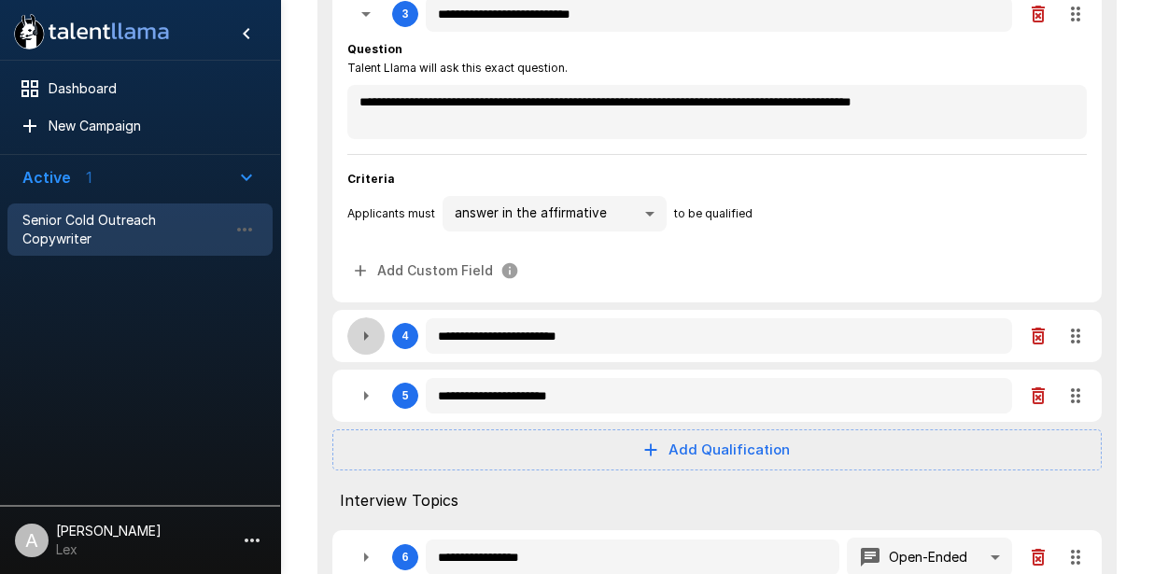
type textarea "*"
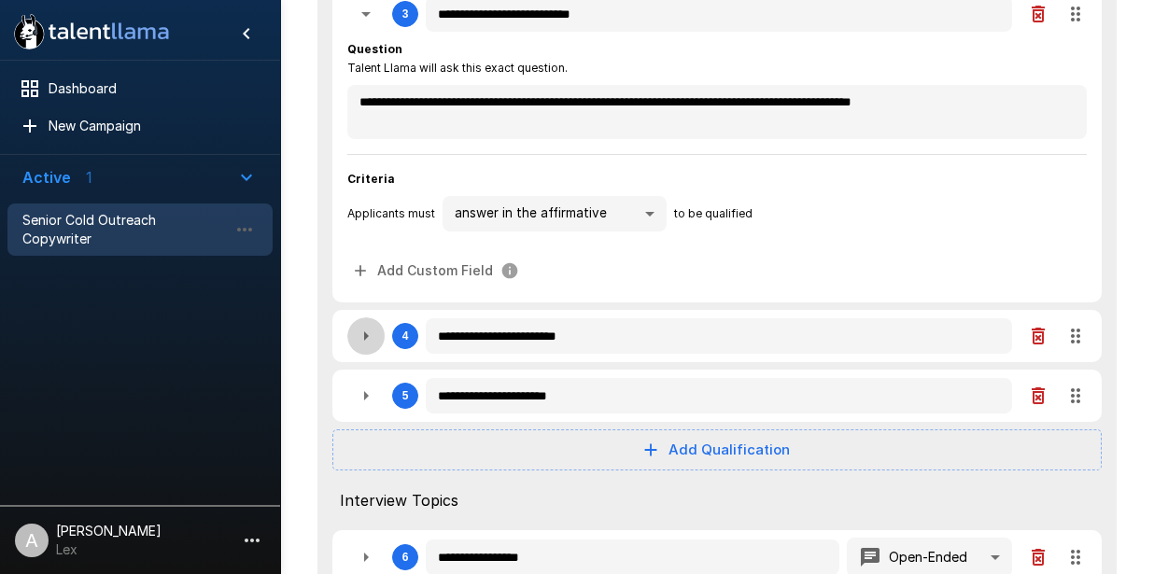
type textarea "*"
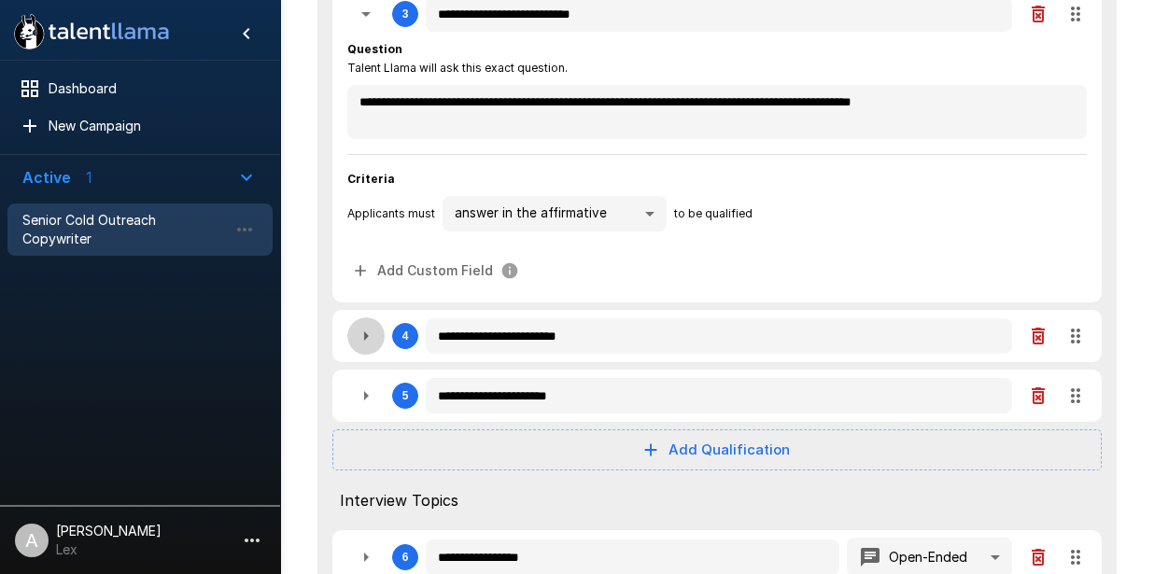
type textarea "*"
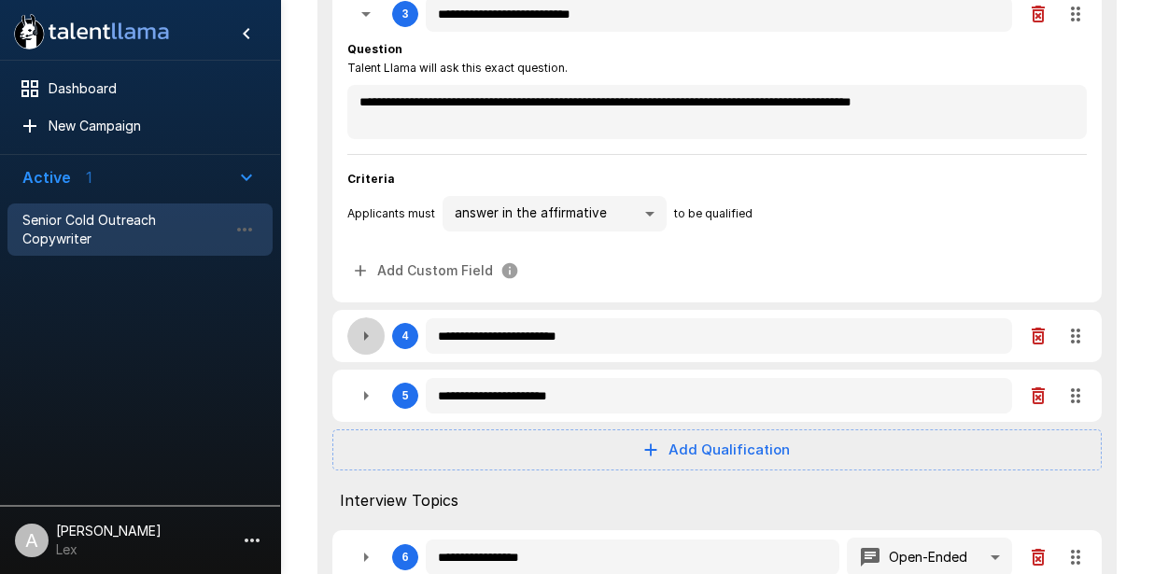
type textarea "*"
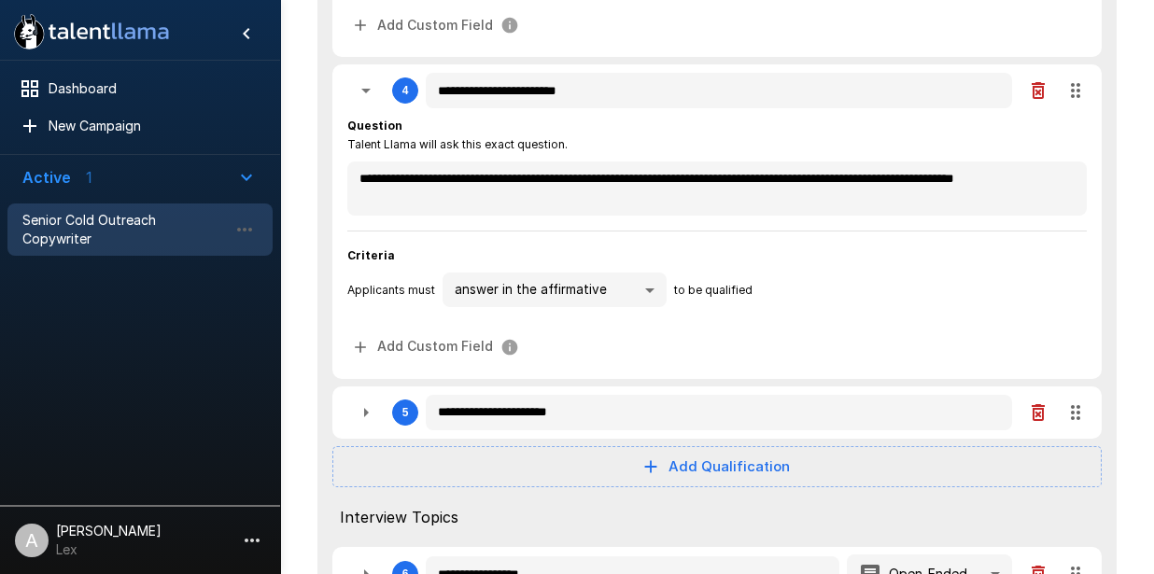
scroll to position [1257, 0]
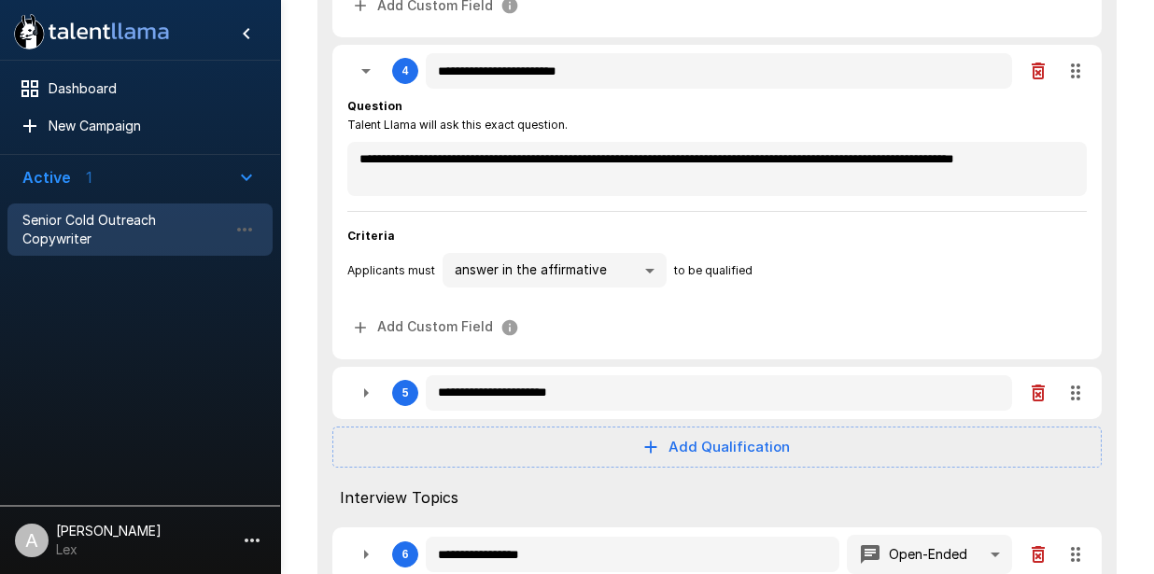
click at [361, 393] on icon "button" at bounding box center [366, 393] width 22 height 22
type textarea "*"
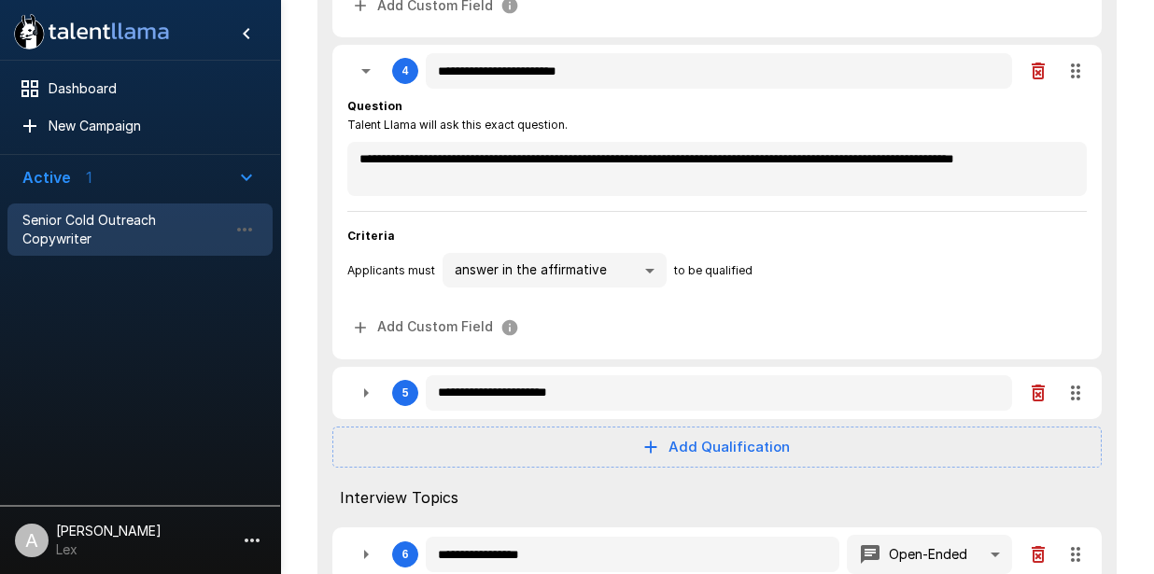
type textarea "*"
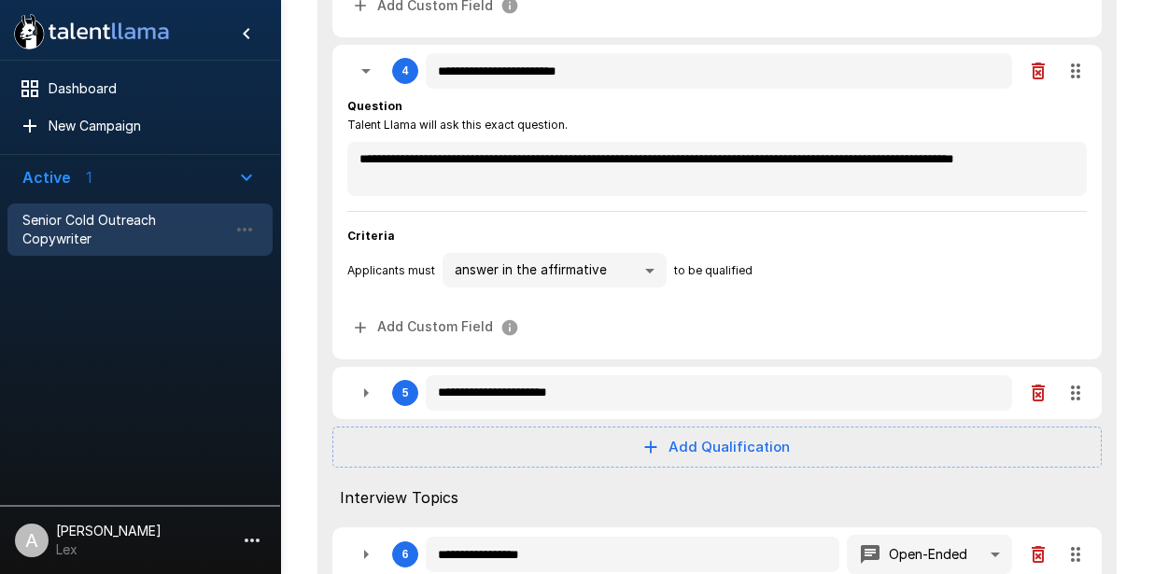
type textarea "*"
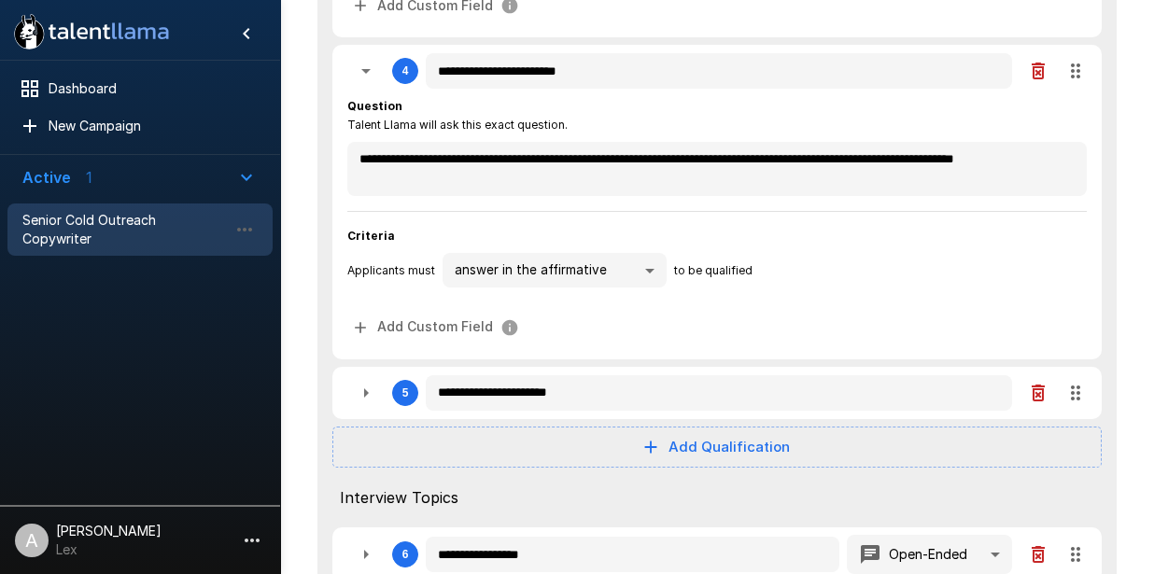
type textarea "*"
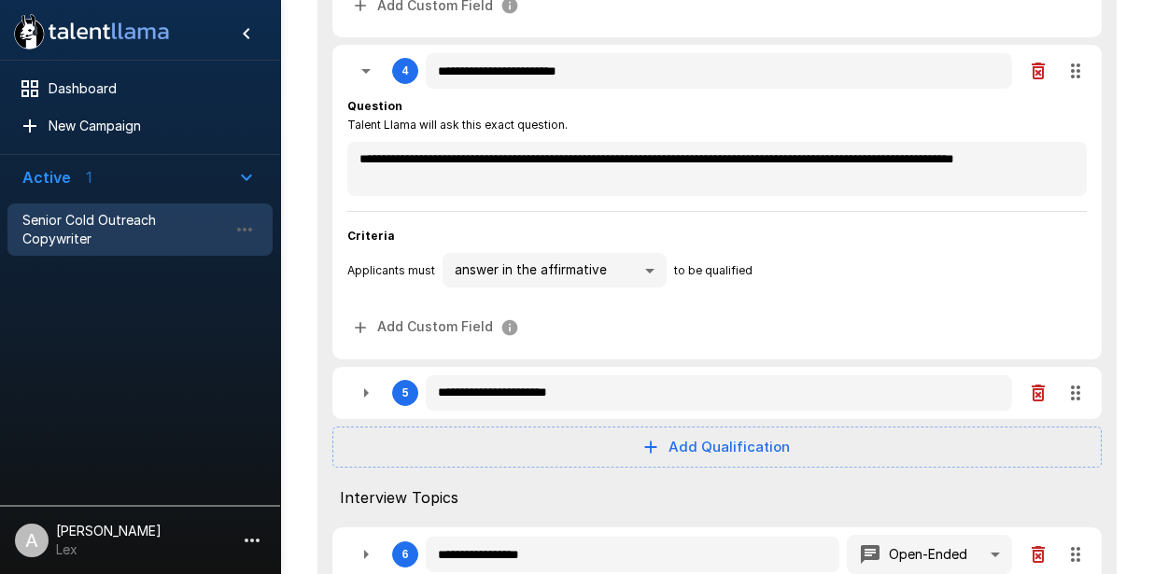
type textarea "*"
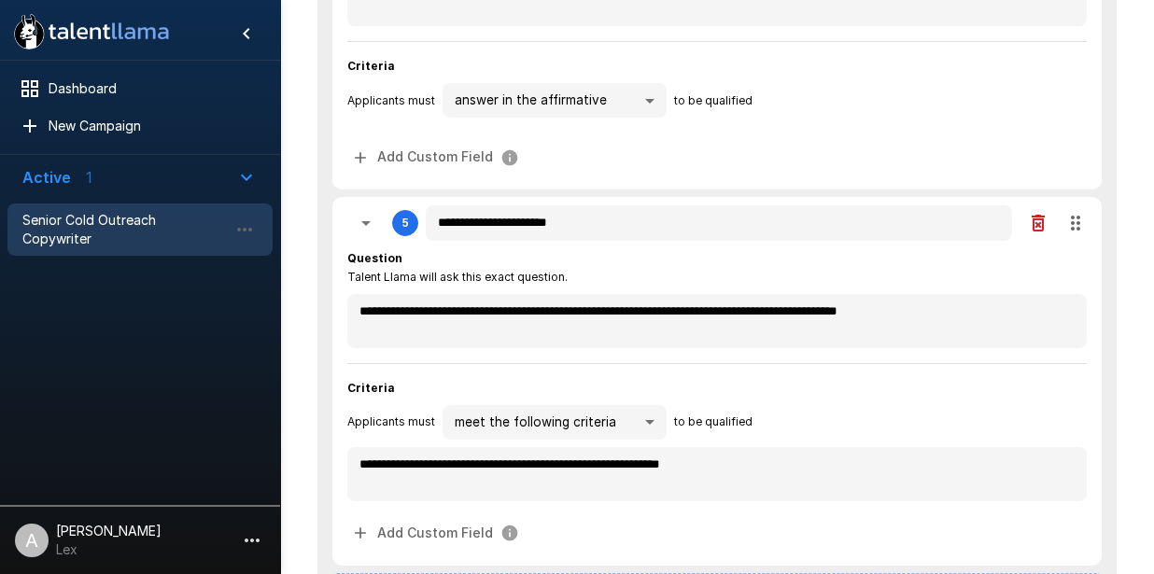
scroll to position [1599, 0]
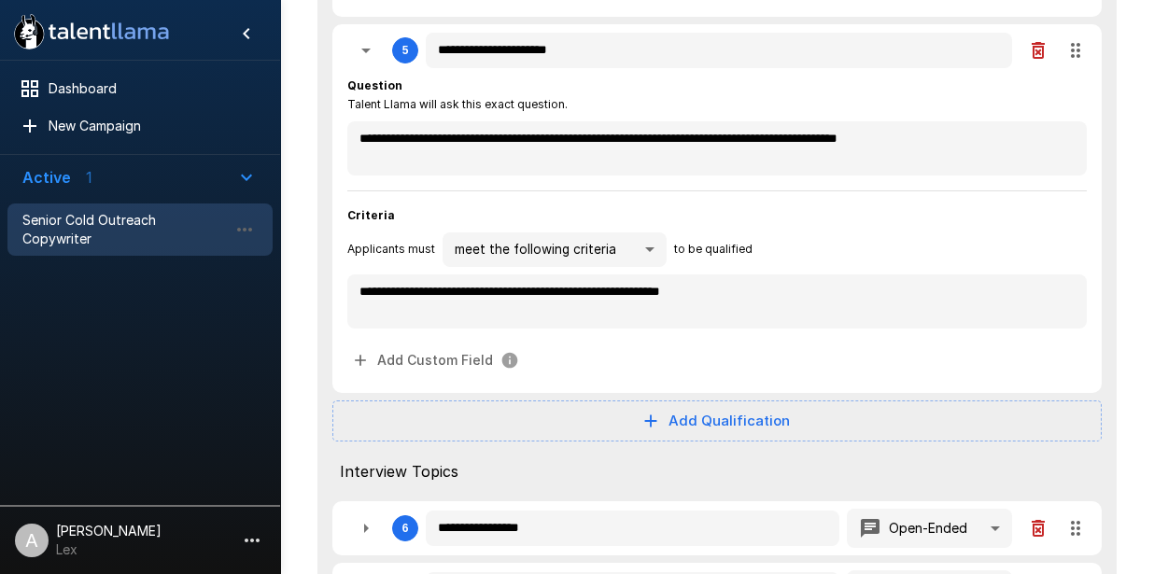
type textarea "*"
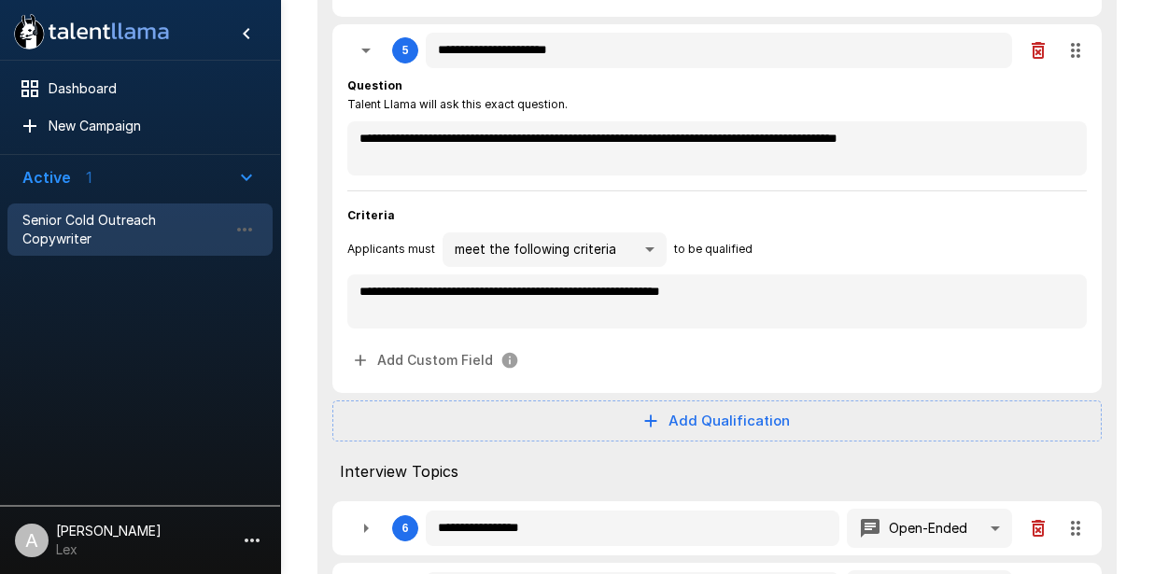
type textarea "*"
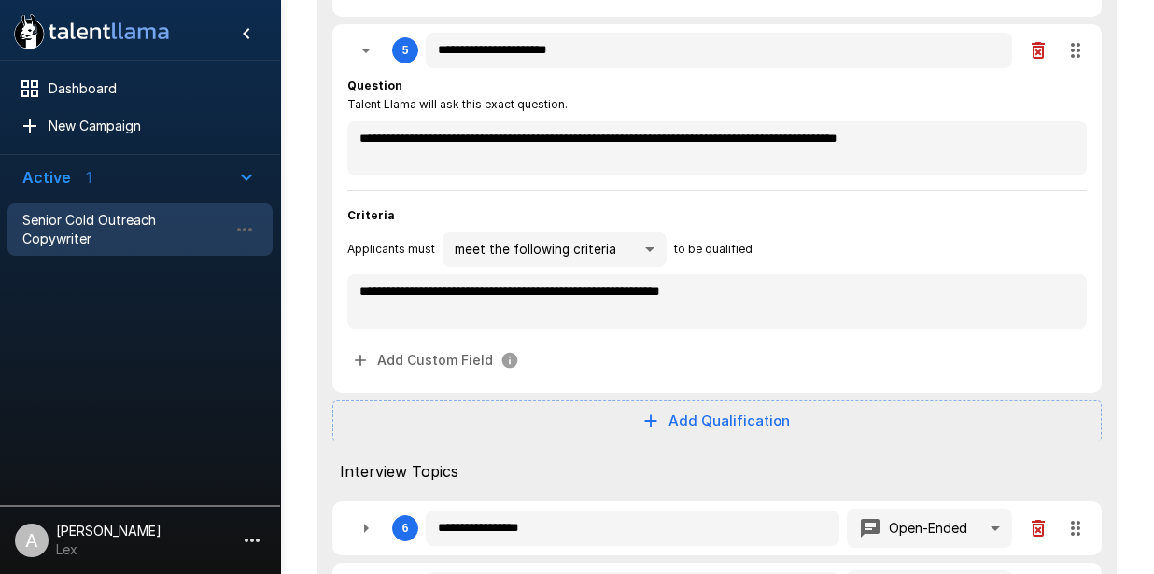
type textarea "*"
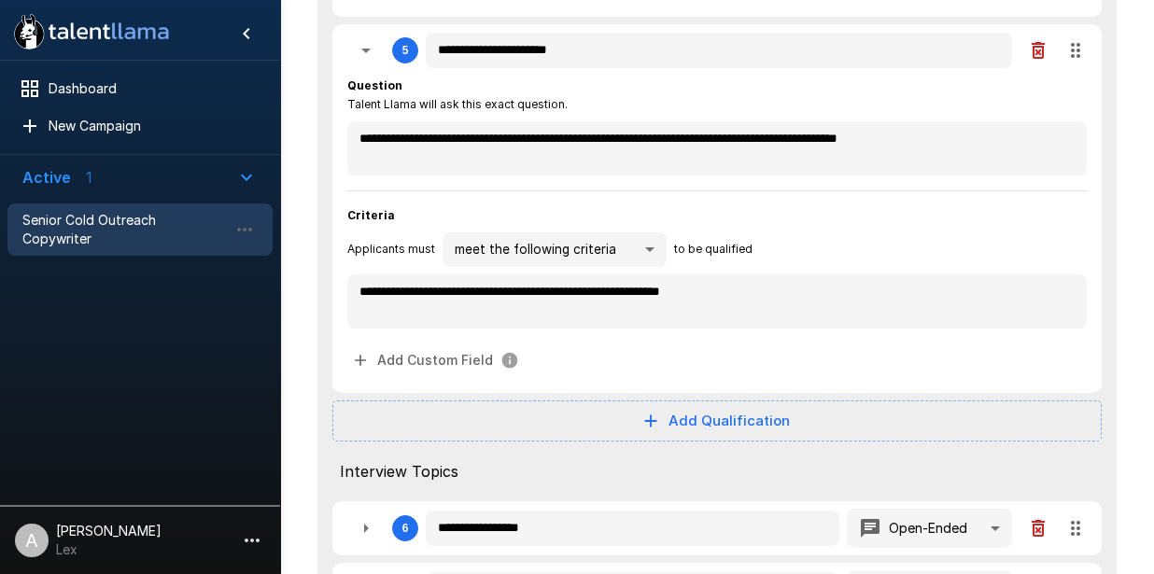
type textarea "*"
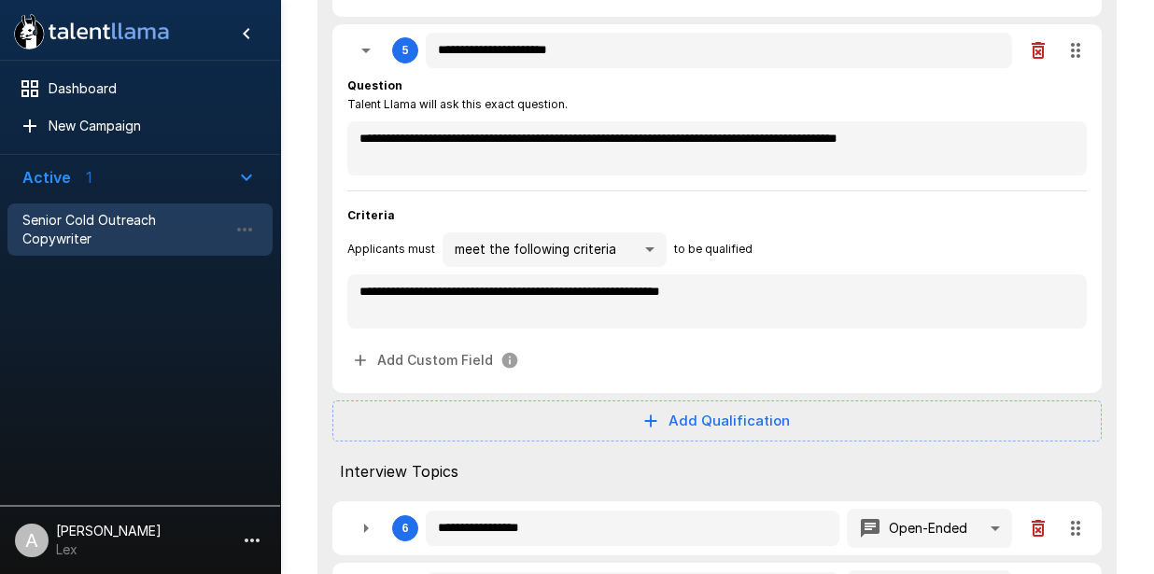
type textarea "*"
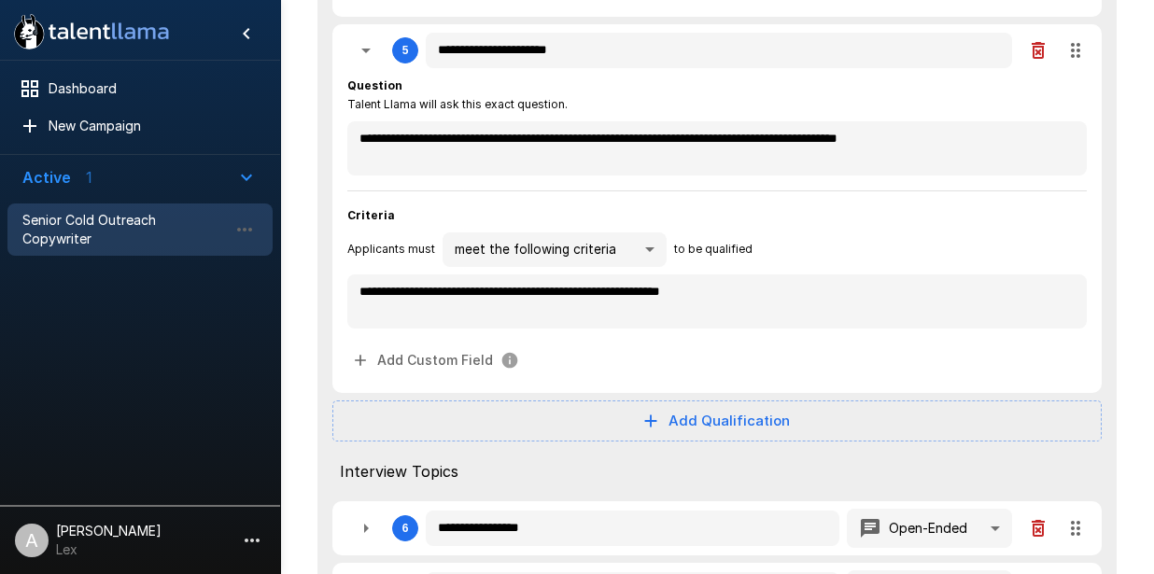
type textarea "*"
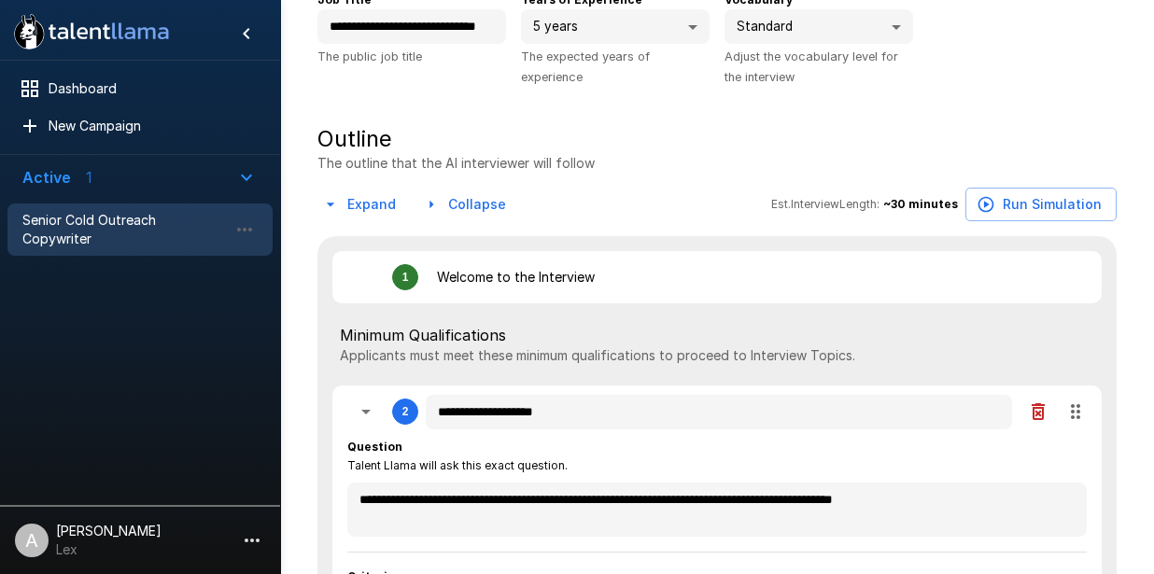
scroll to position [29, 0]
